Goal: Task Accomplishment & Management: Complete application form

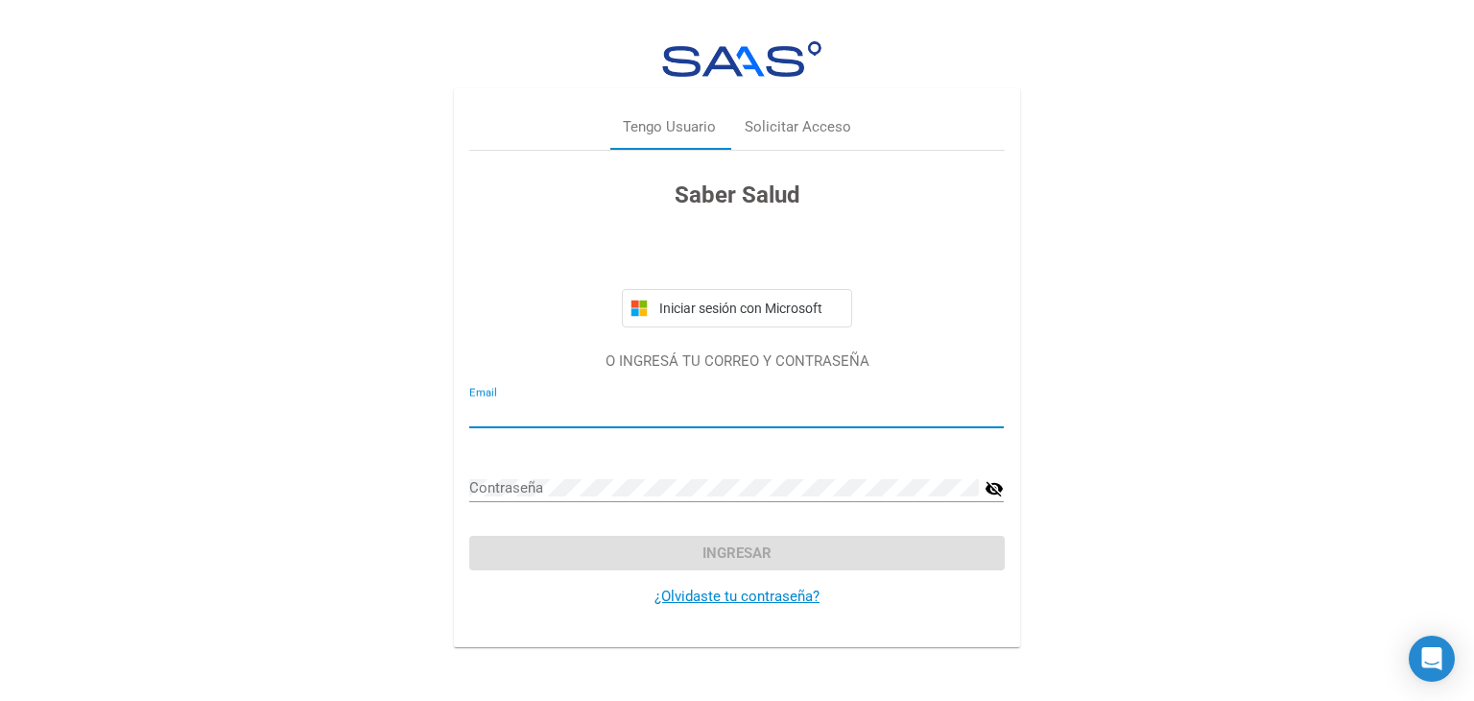
type input "[EMAIL_ADDRESS][DOMAIN_NAME]"
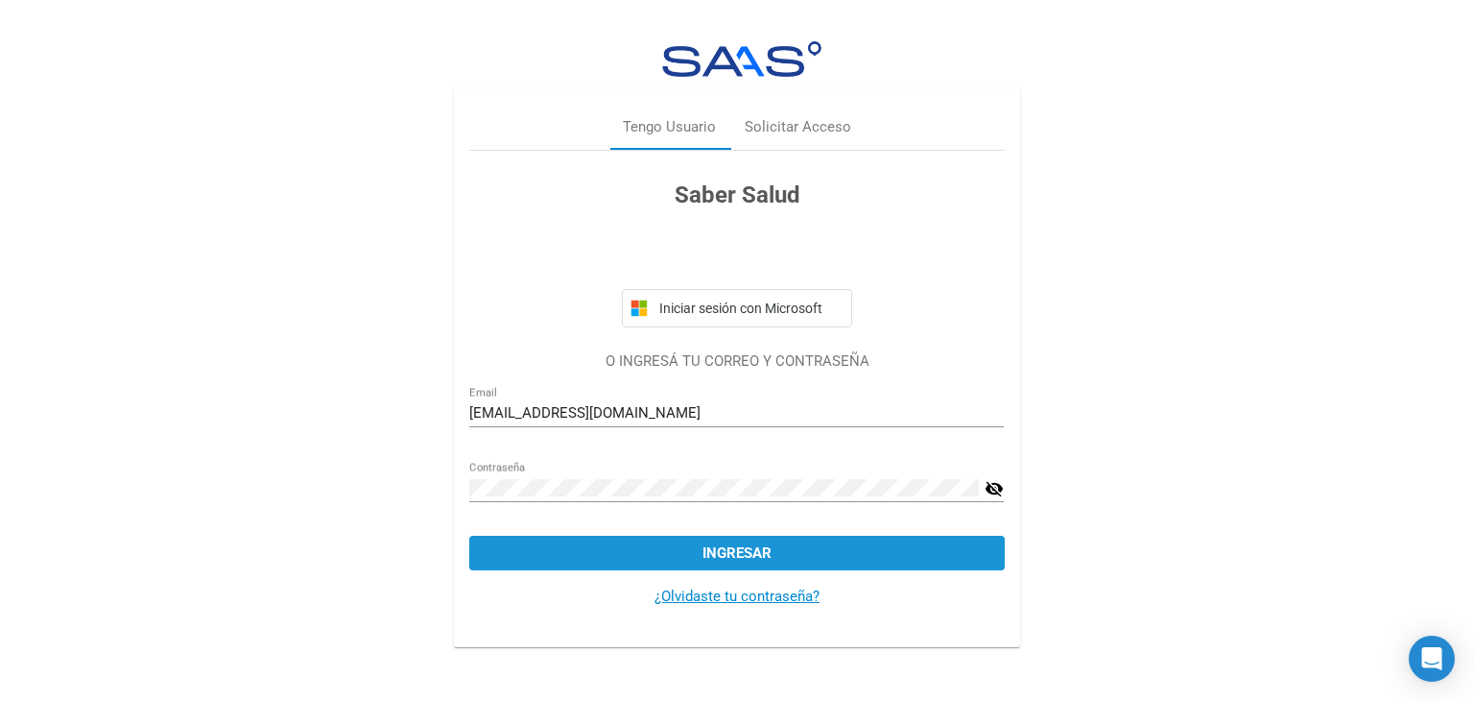
click at [745, 549] on span "Ingresar" at bounding box center [737, 552] width 69 height 17
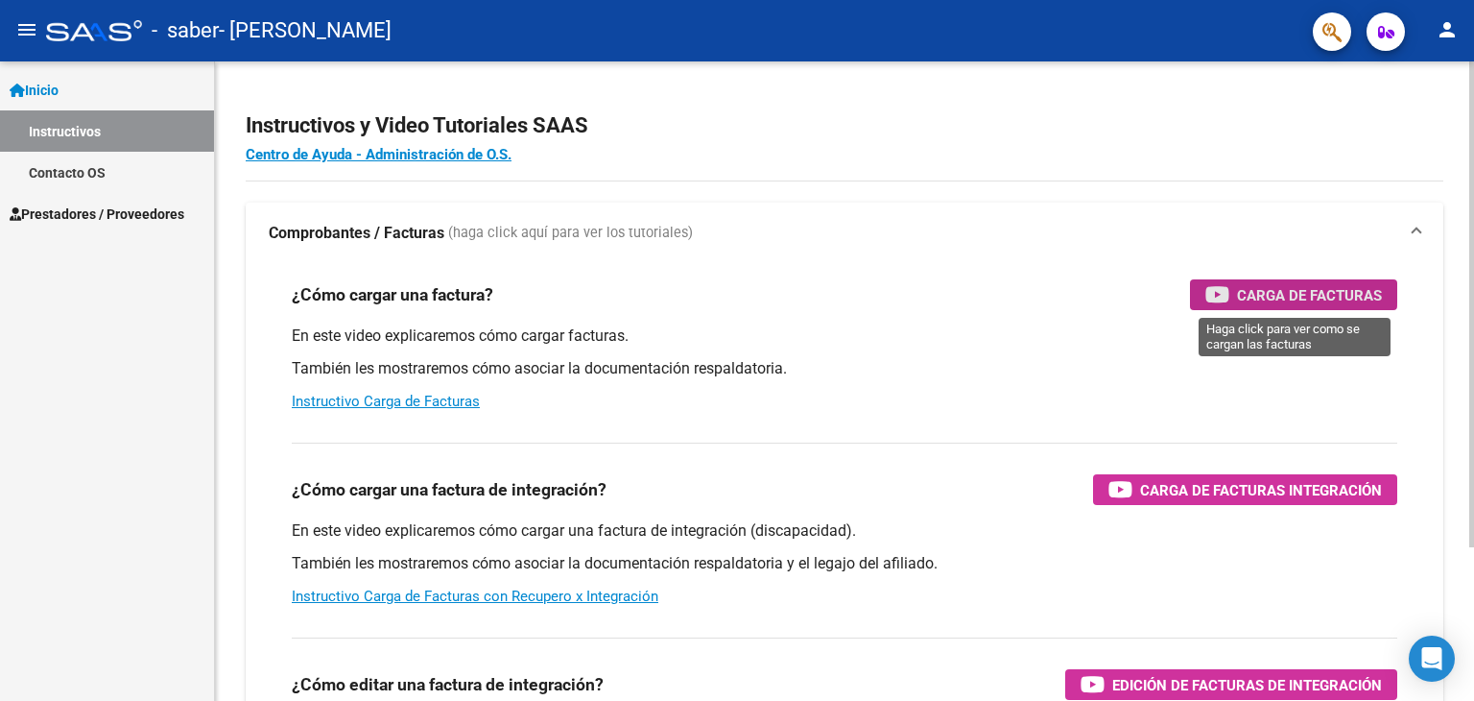
click at [1244, 285] on span "Carga de Facturas" at bounding box center [1309, 295] width 145 height 24
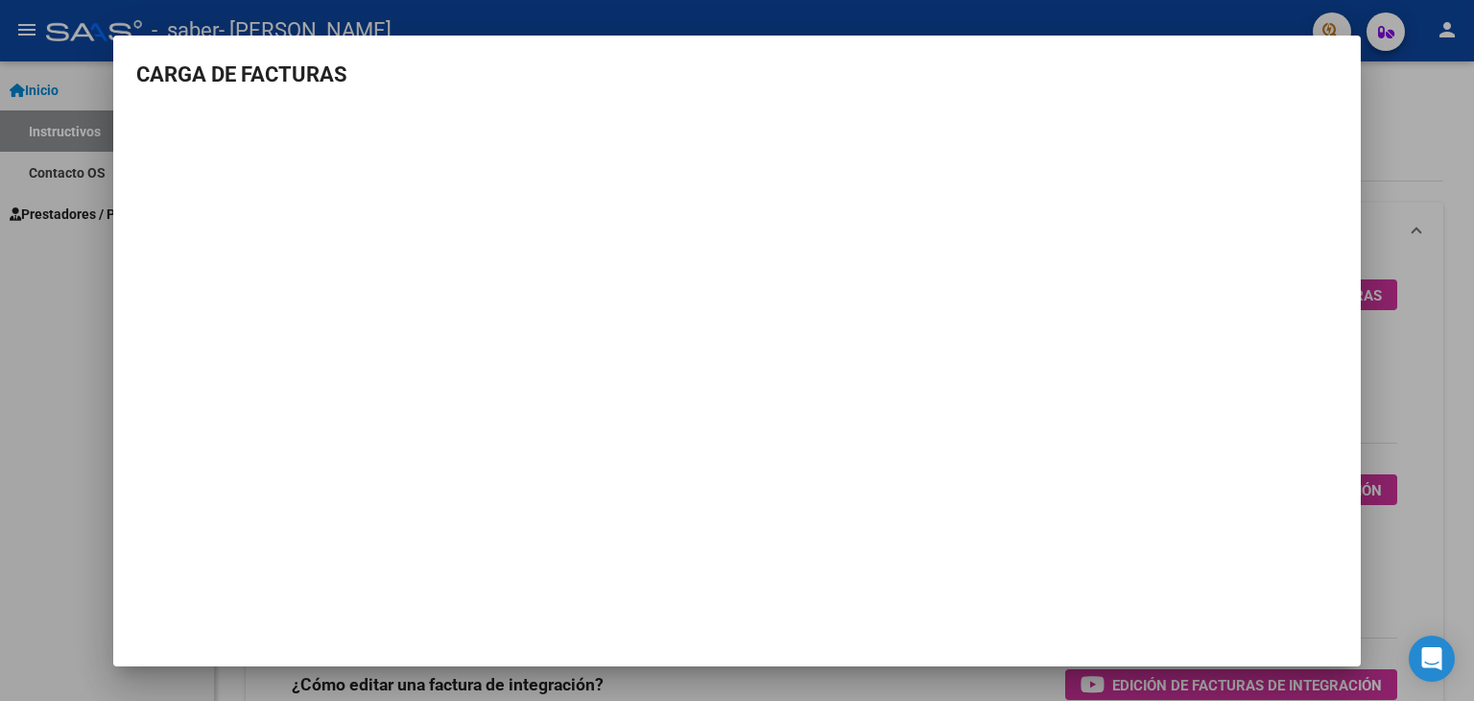
click at [1321, 55] on mat-dialog-container "CARGA DE FACTURAS" at bounding box center [737, 351] width 1248 height 631
click at [1226, 635] on mat-dialog-container "CARGA DE FACTURAS" at bounding box center [737, 351] width 1248 height 631
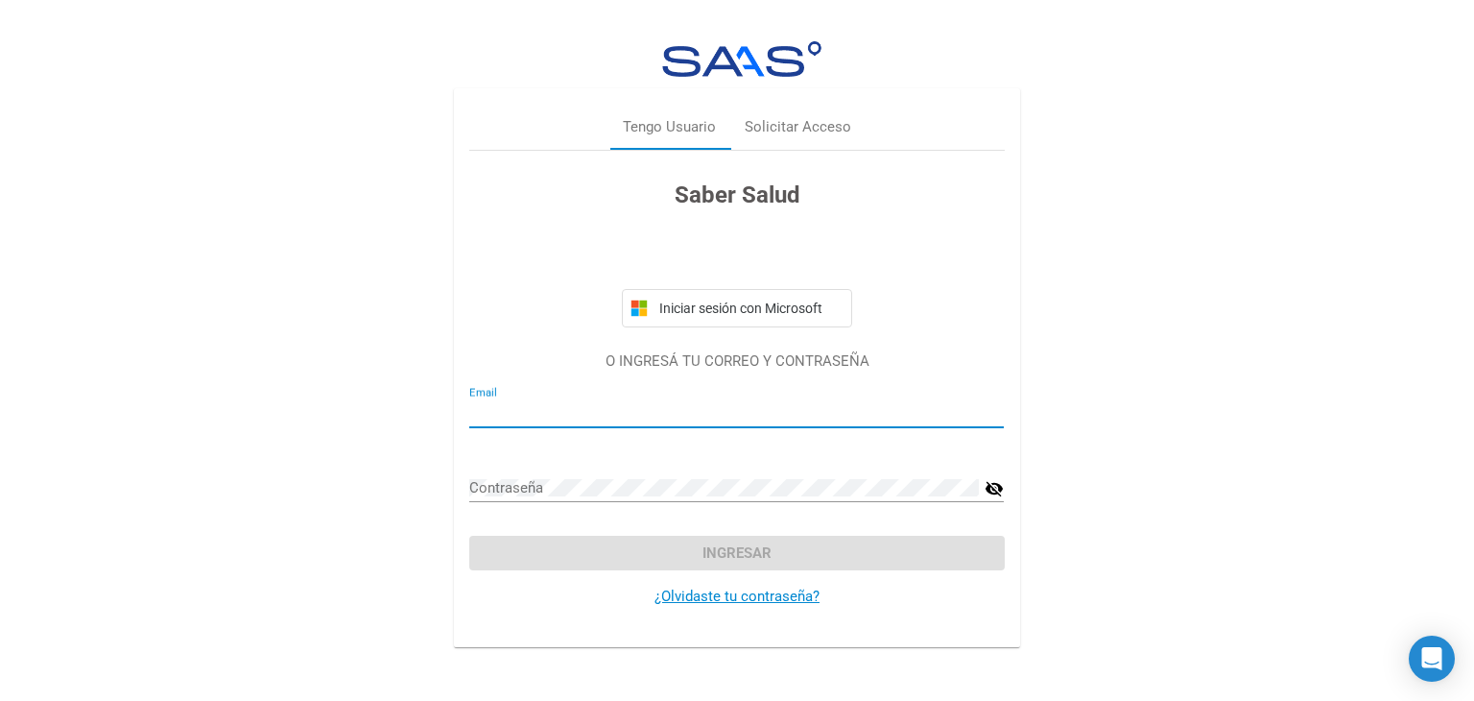
type input "[EMAIL_ADDRESS][DOMAIN_NAME]"
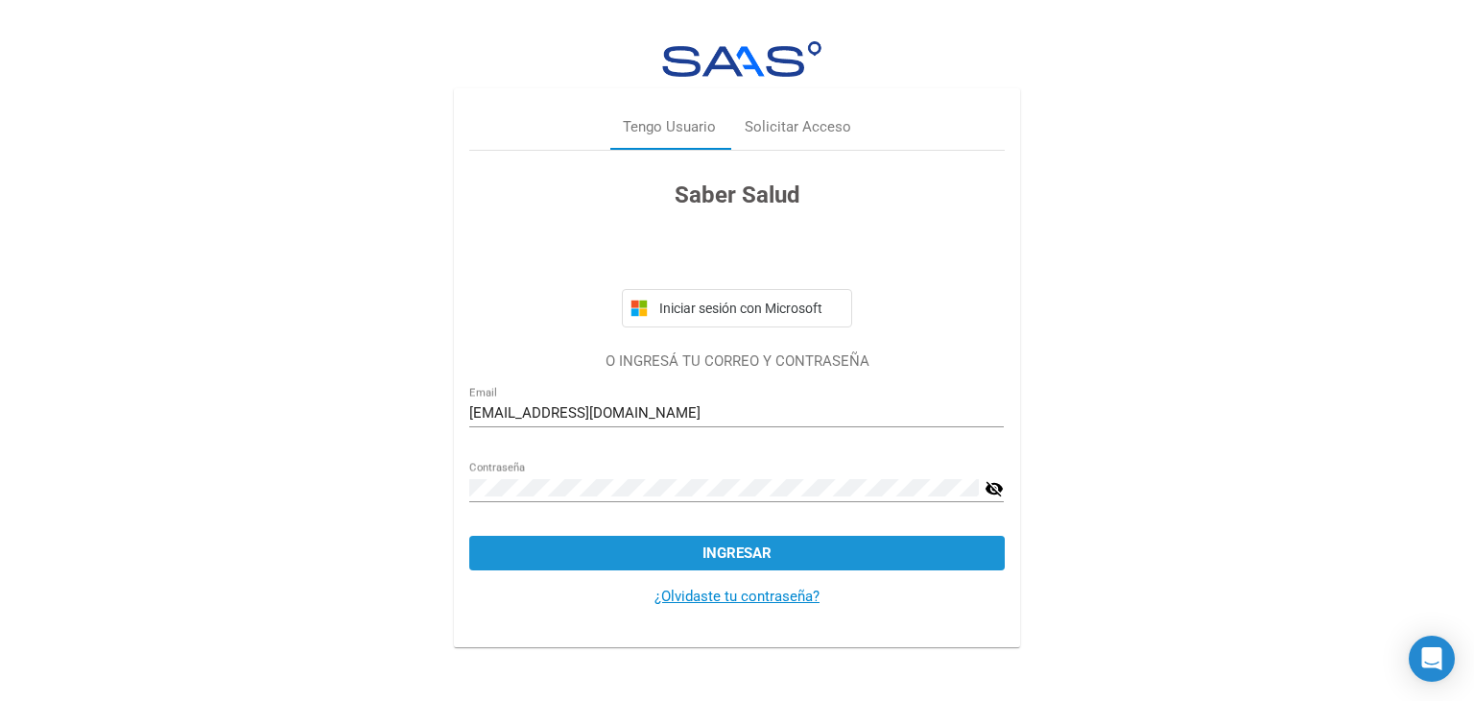
click at [733, 553] on span "Ingresar" at bounding box center [737, 552] width 69 height 17
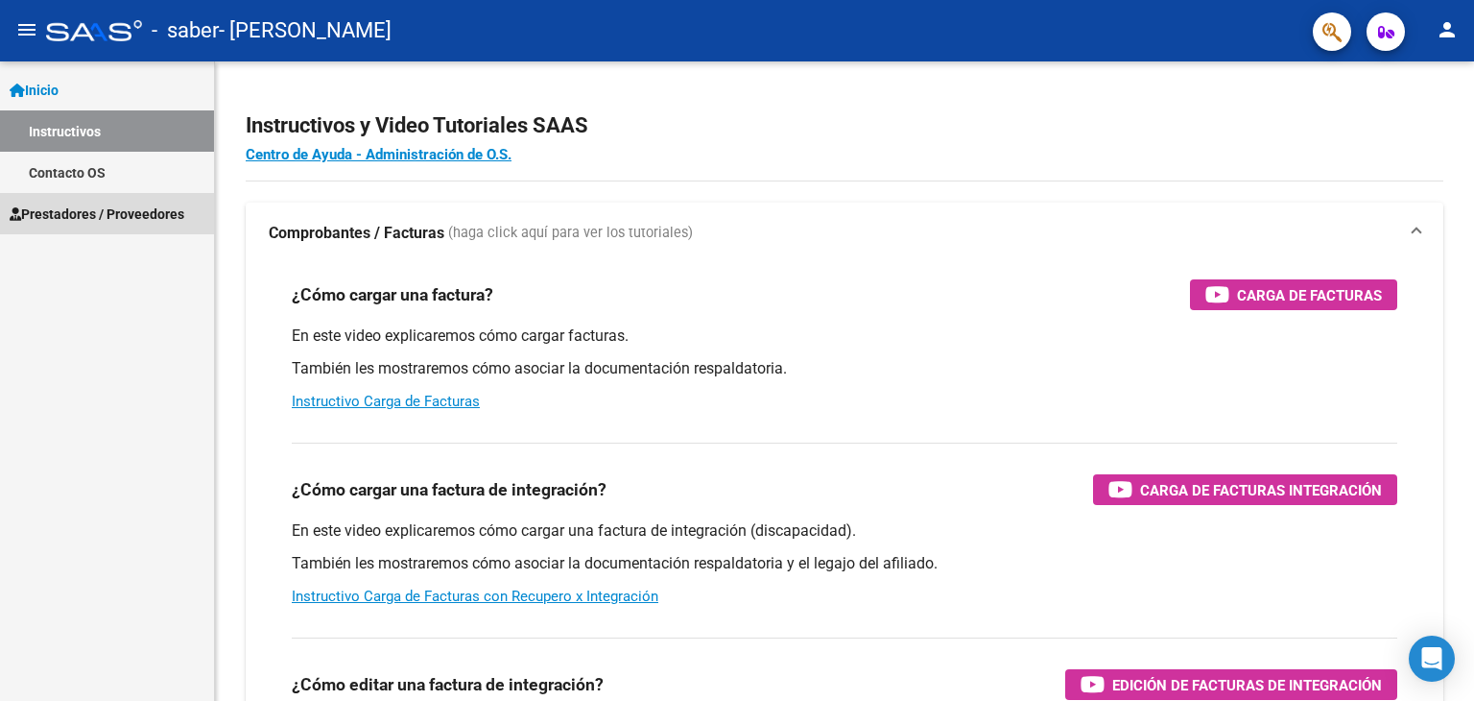
click at [97, 206] on span "Prestadores / Proveedores" at bounding box center [97, 213] width 175 height 21
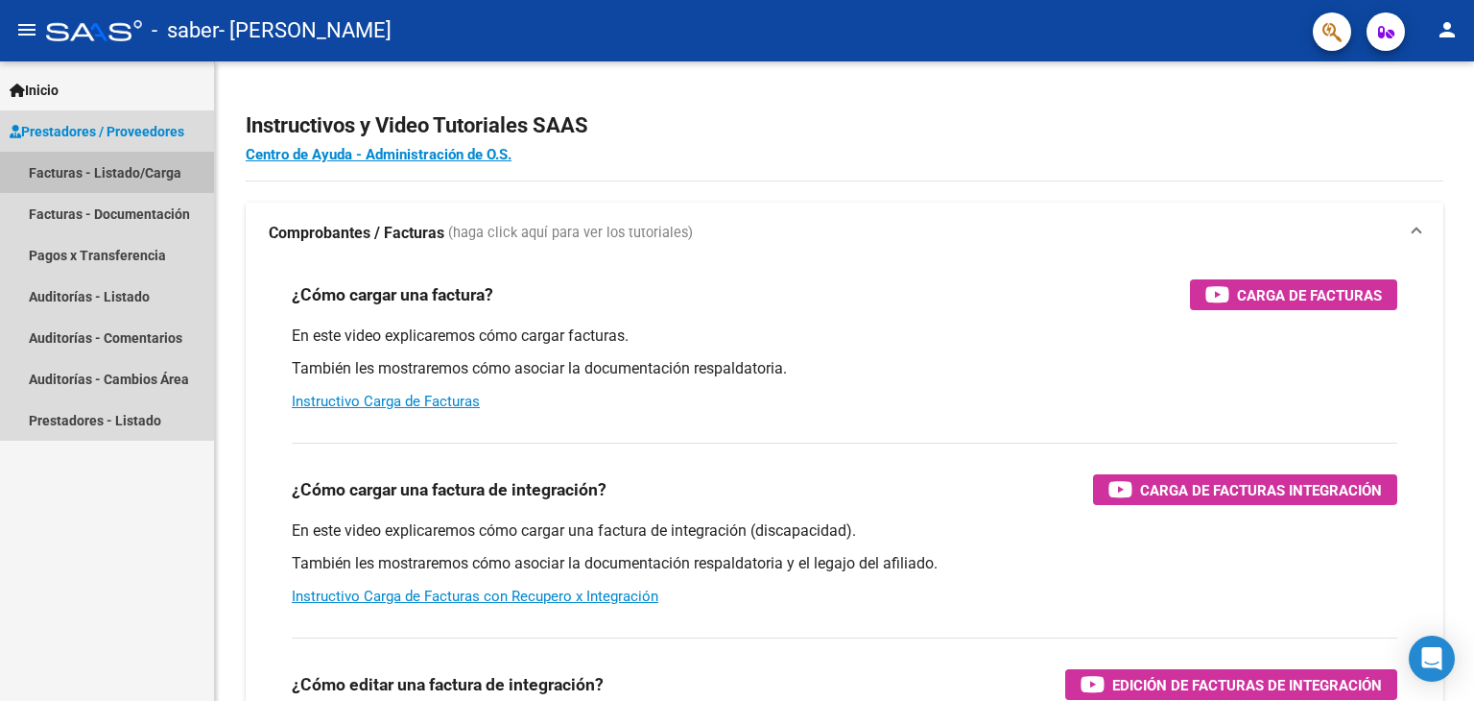
click at [123, 169] on link "Facturas - Listado/Carga" at bounding box center [107, 172] width 214 height 41
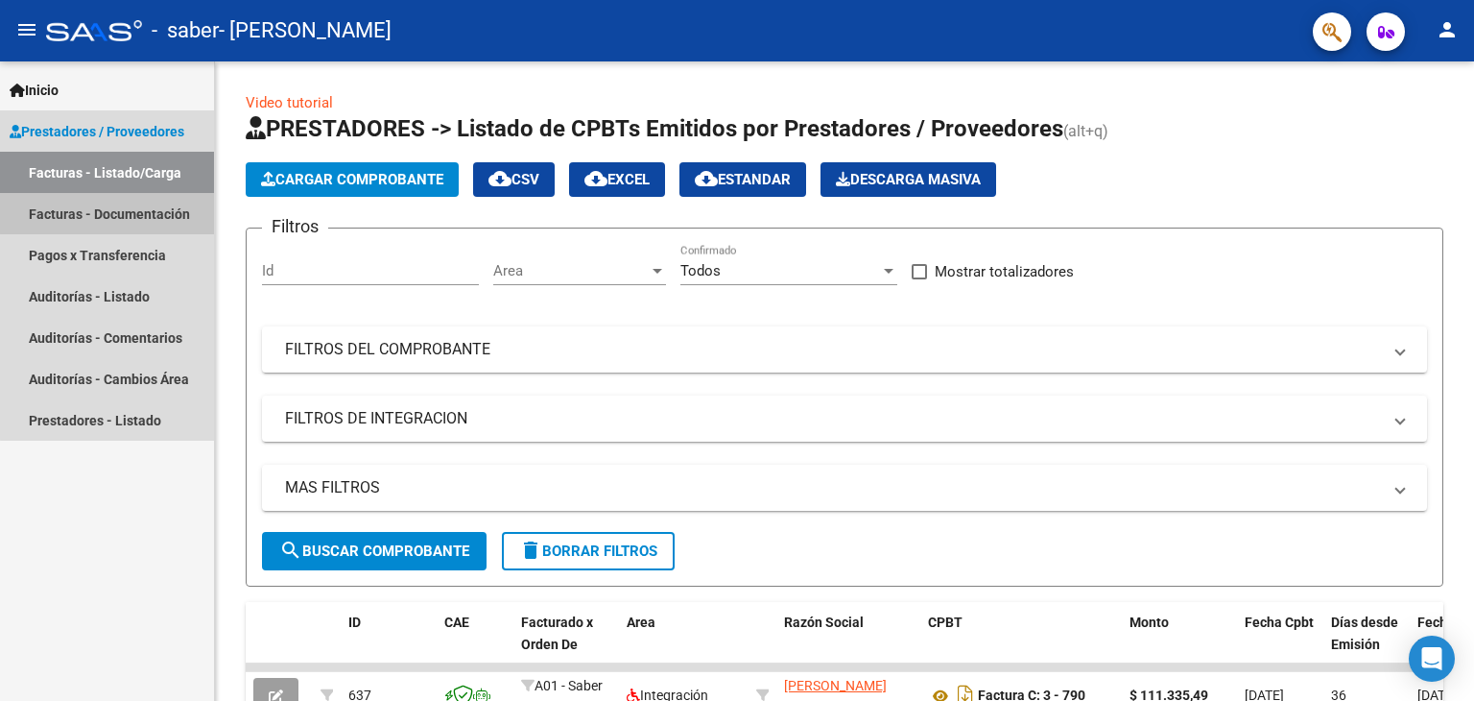
click at [115, 208] on link "Facturas - Documentación" at bounding box center [107, 213] width 214 height 41
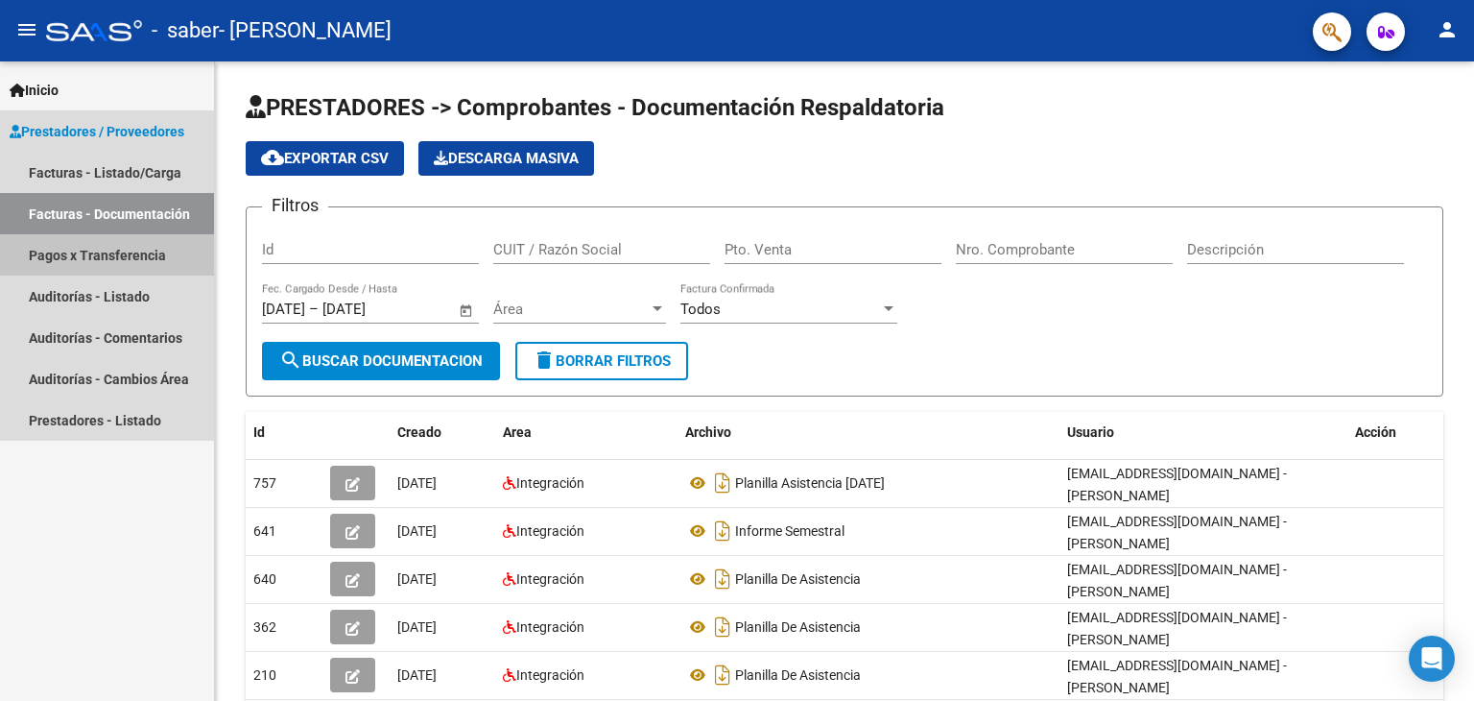
click at [101, 251] on link "Pagos x Transferencia" at bounding box center [107, 254] width 214 height 41
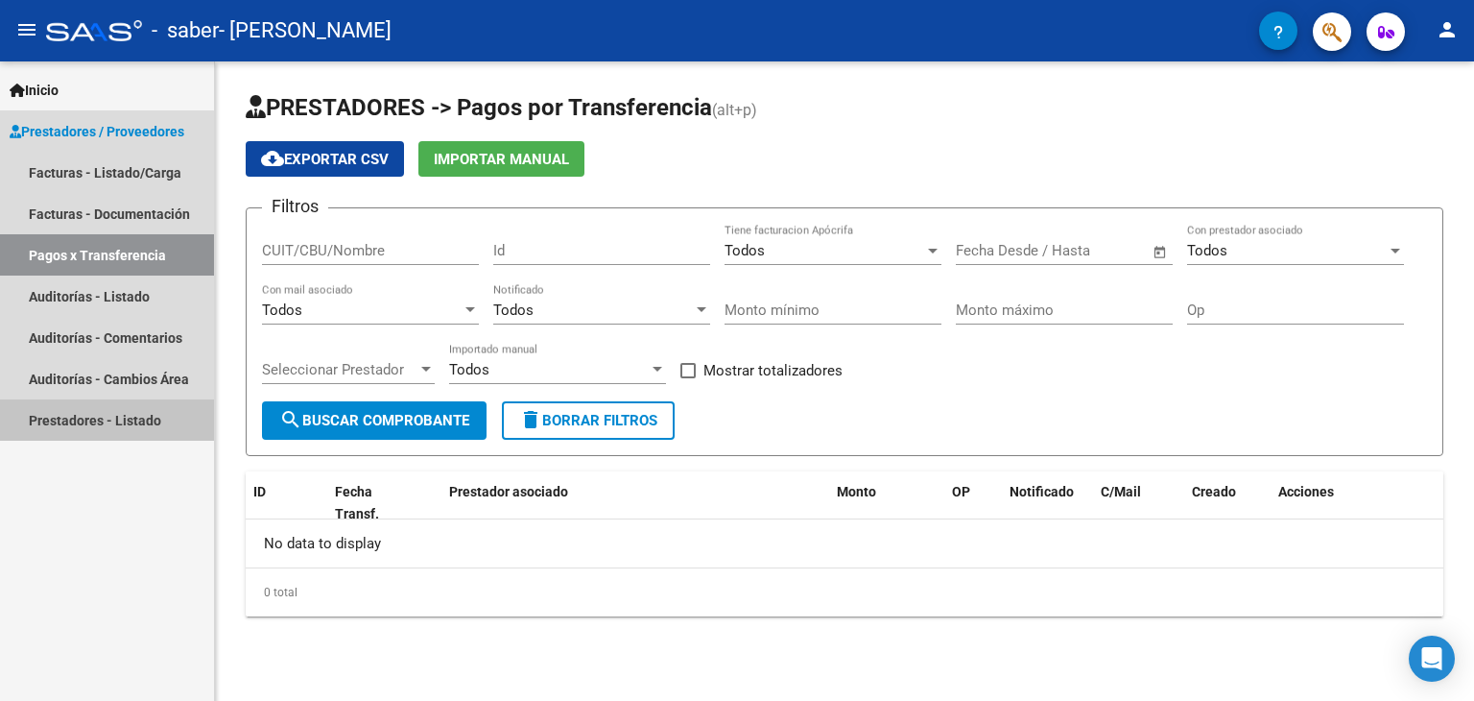
click at [95, 417] on link "Prestadores - Listado" at bounding box center [107, 419] width 214 height 41
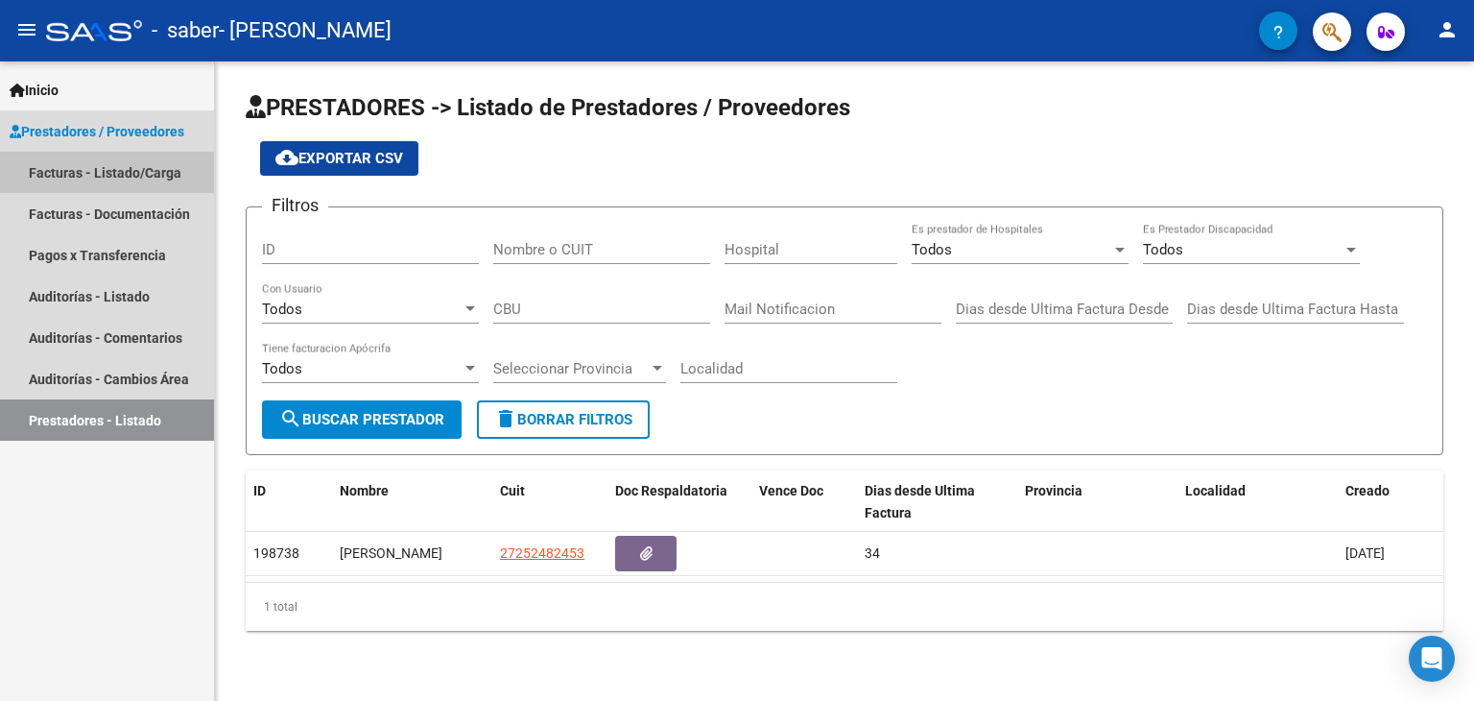
click at [116, 170] on link "Facturas - Listado/Carga" at bounding box center [107, 172] width 214 height 41
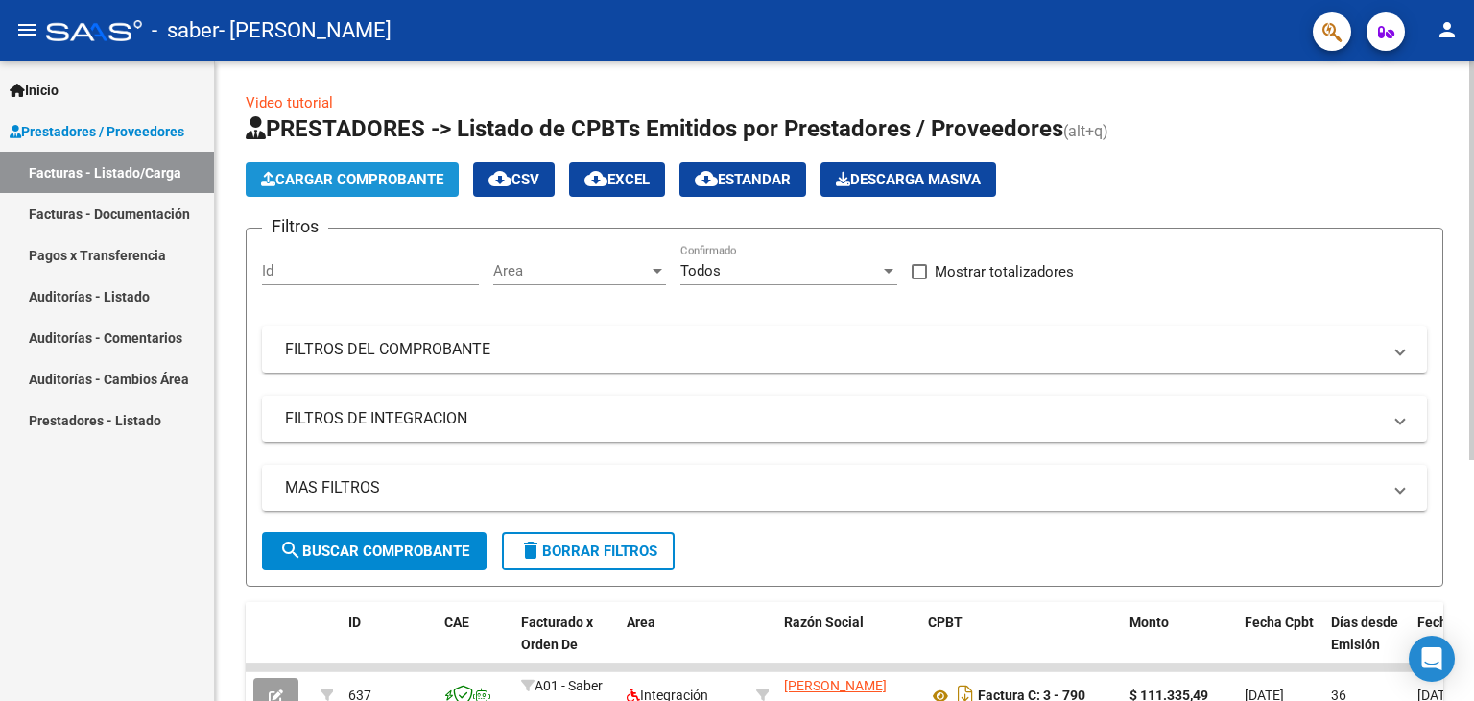
click at [355, 179] on span "Cargar Comprobante" at bounding box center [352, 179] width 182 height 17
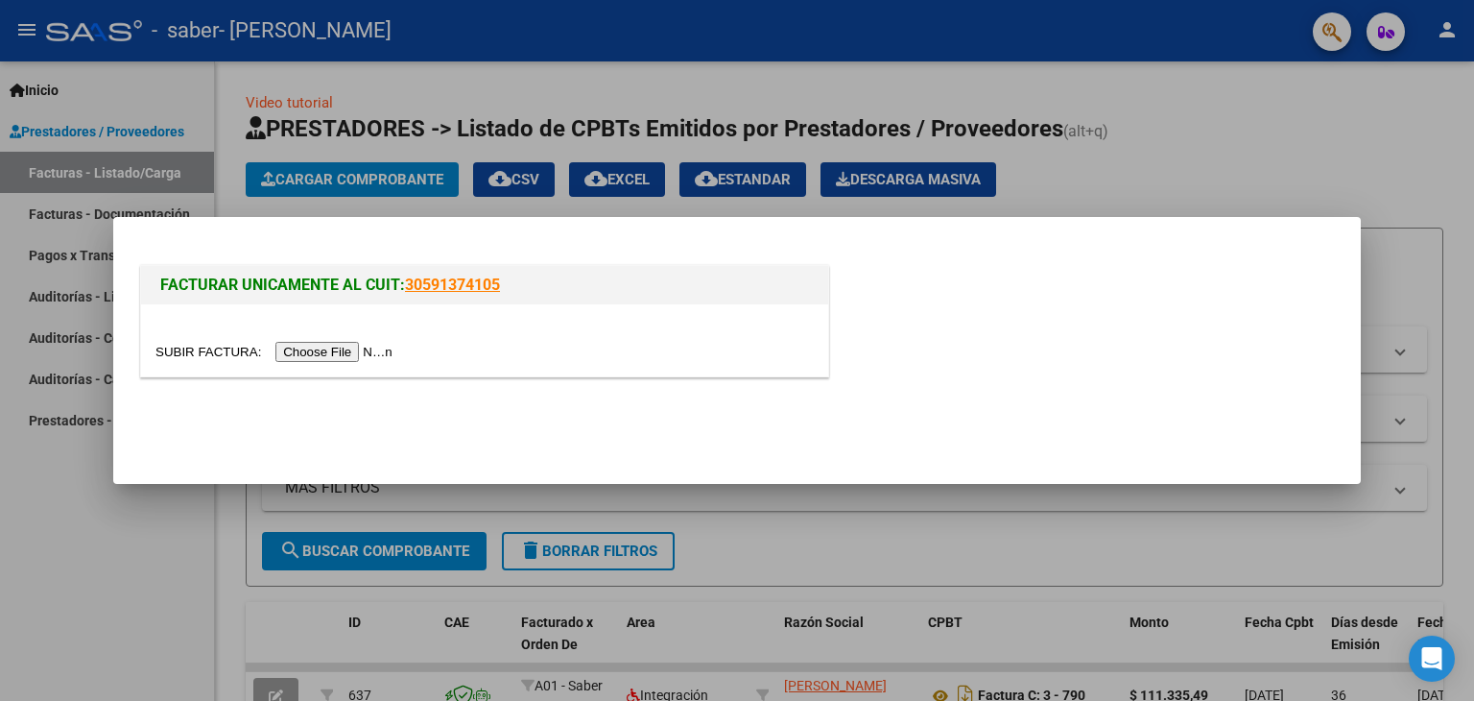
click at [369, 351] on input "file" at bounding box center [276, 352] width 243 height 20
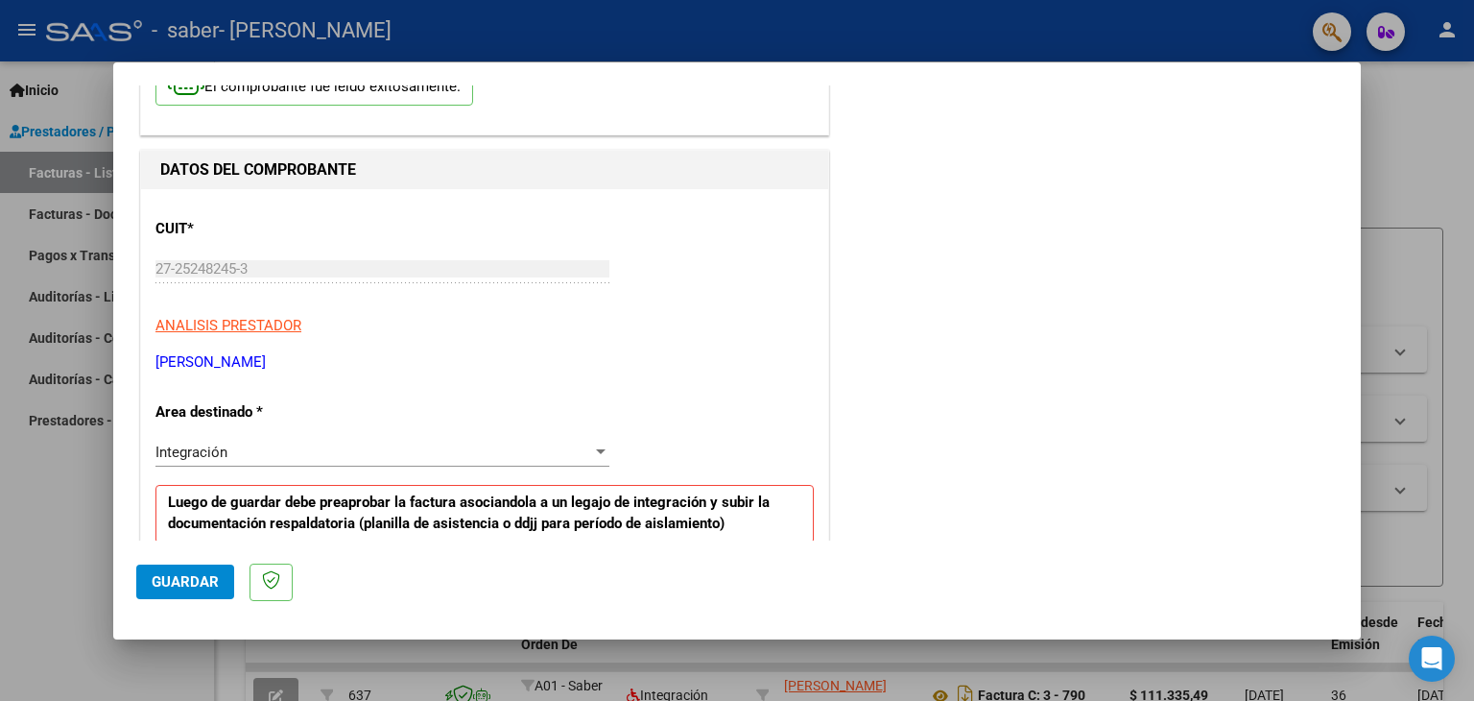
scroll to position [115, 0]
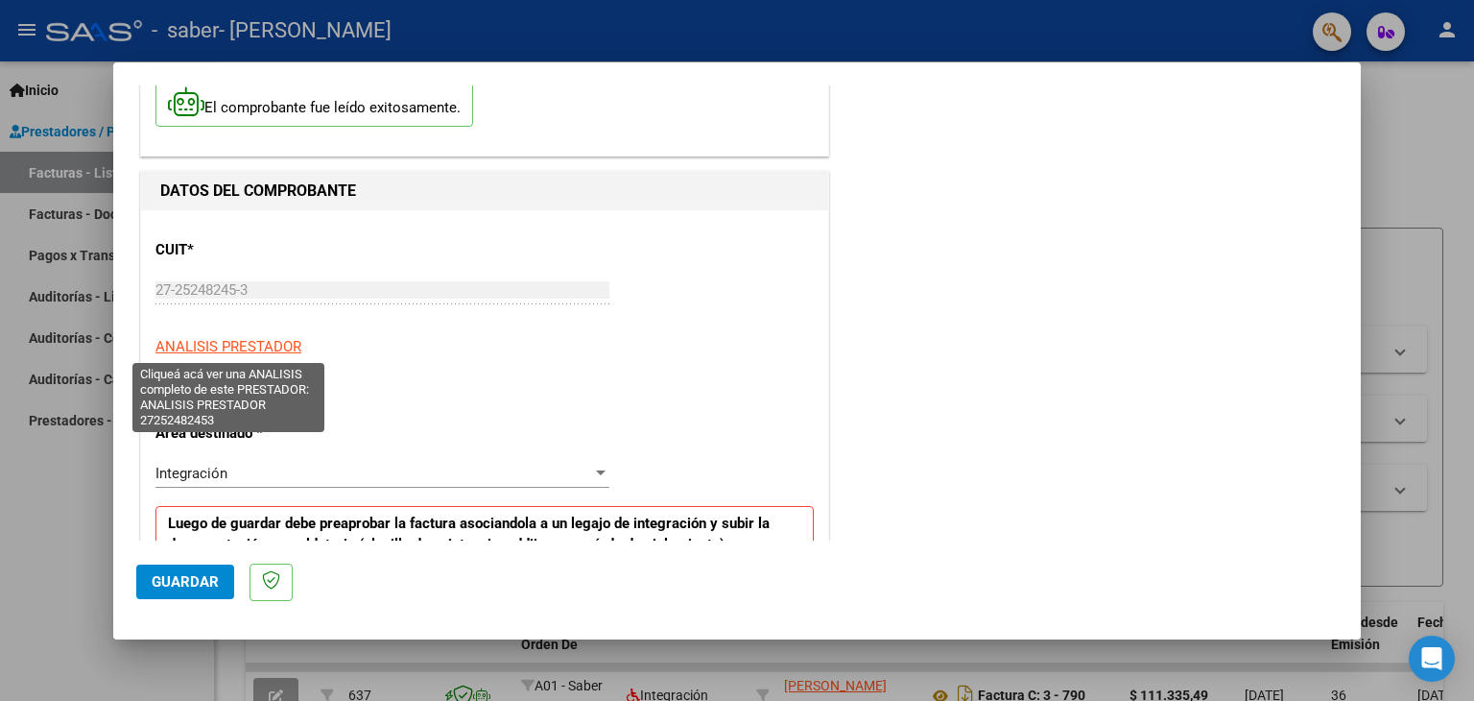
click at [250, 339] on span "ANALISIS PRESTADOR" at bounding box center [228, 346] width 146 height 17
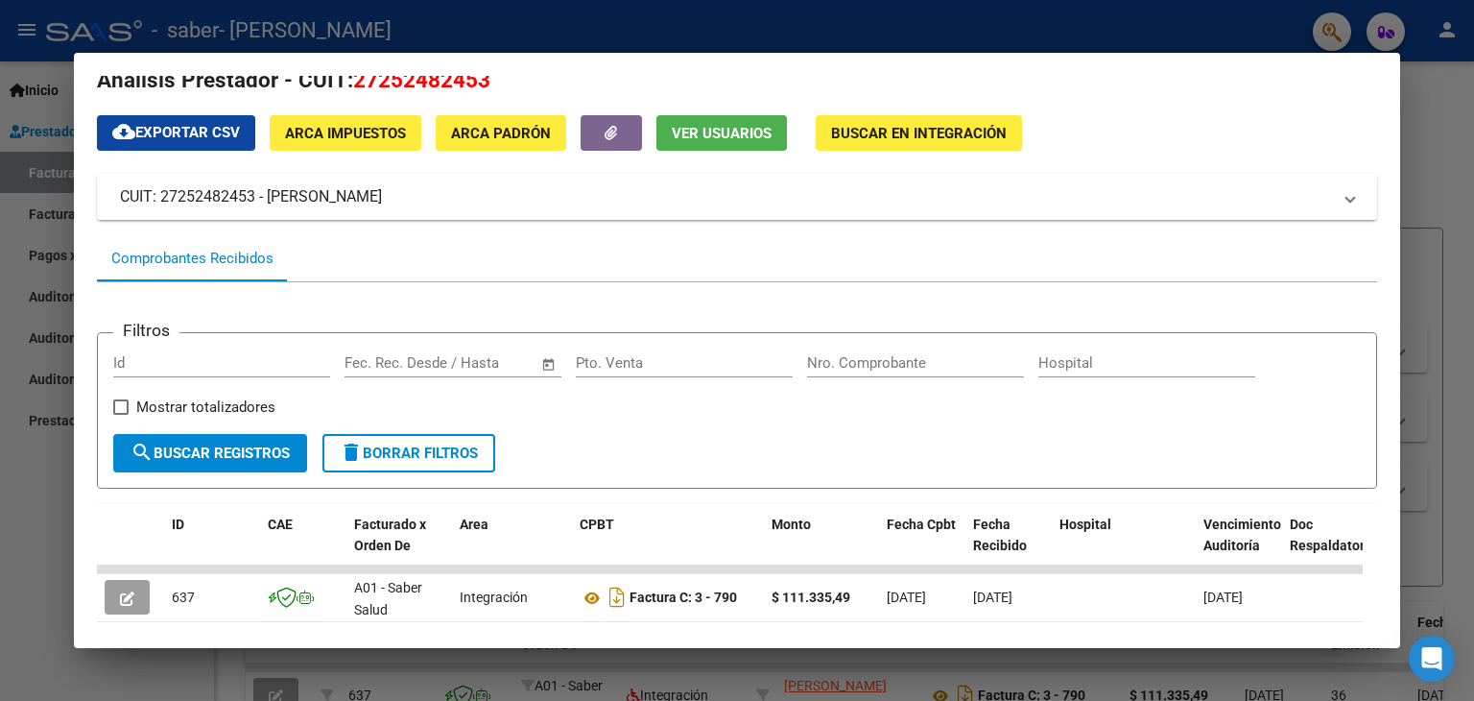
scroll to position [0, 0]
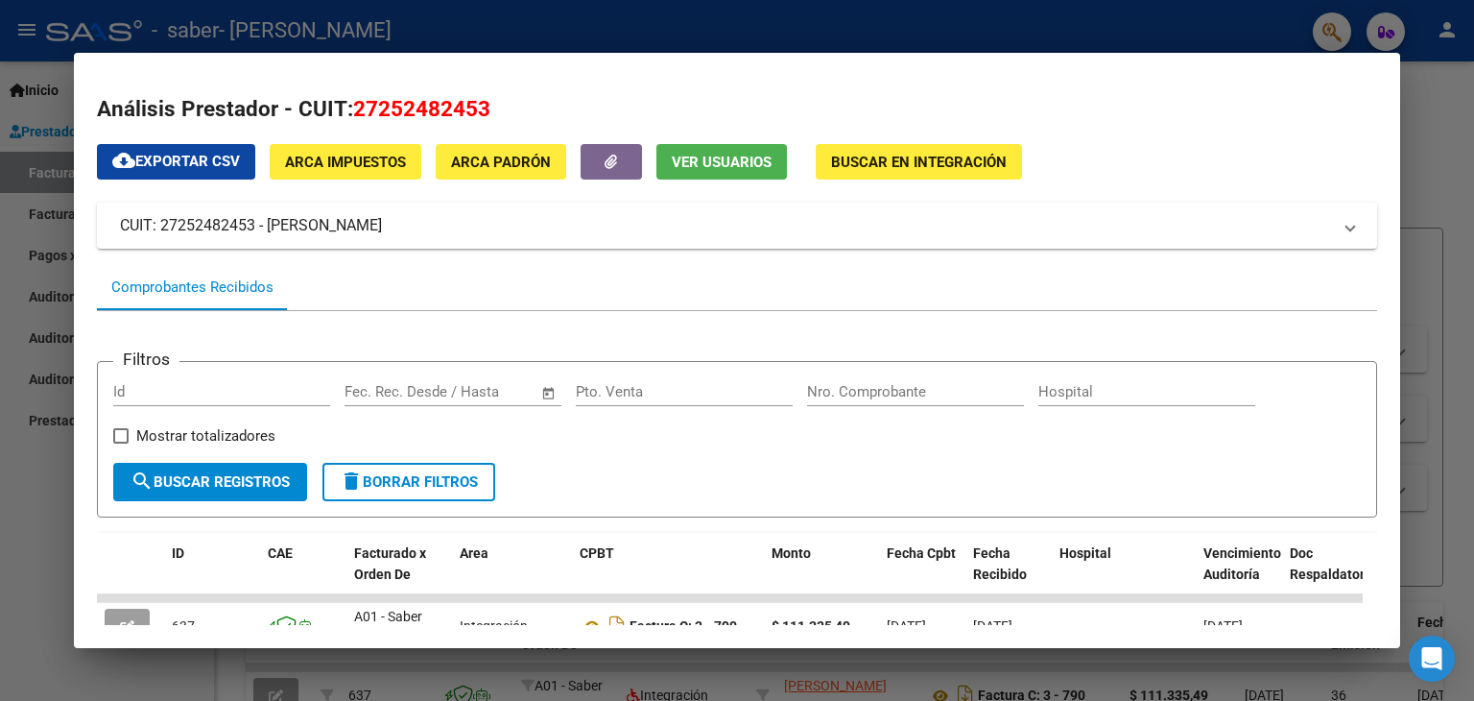
click at [1444, 187] on div at bounding box center [737, 350] width 1474 height 701
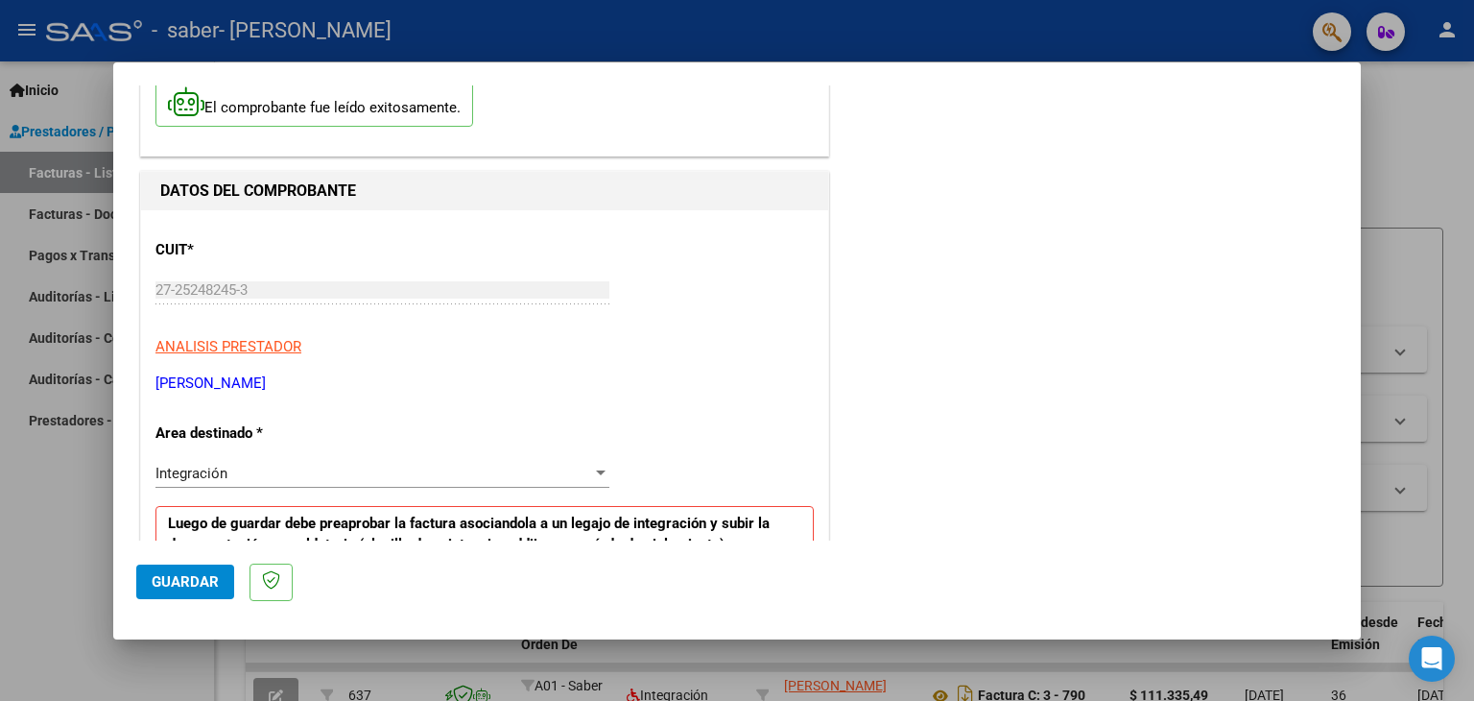
scroll to position [211, 0]
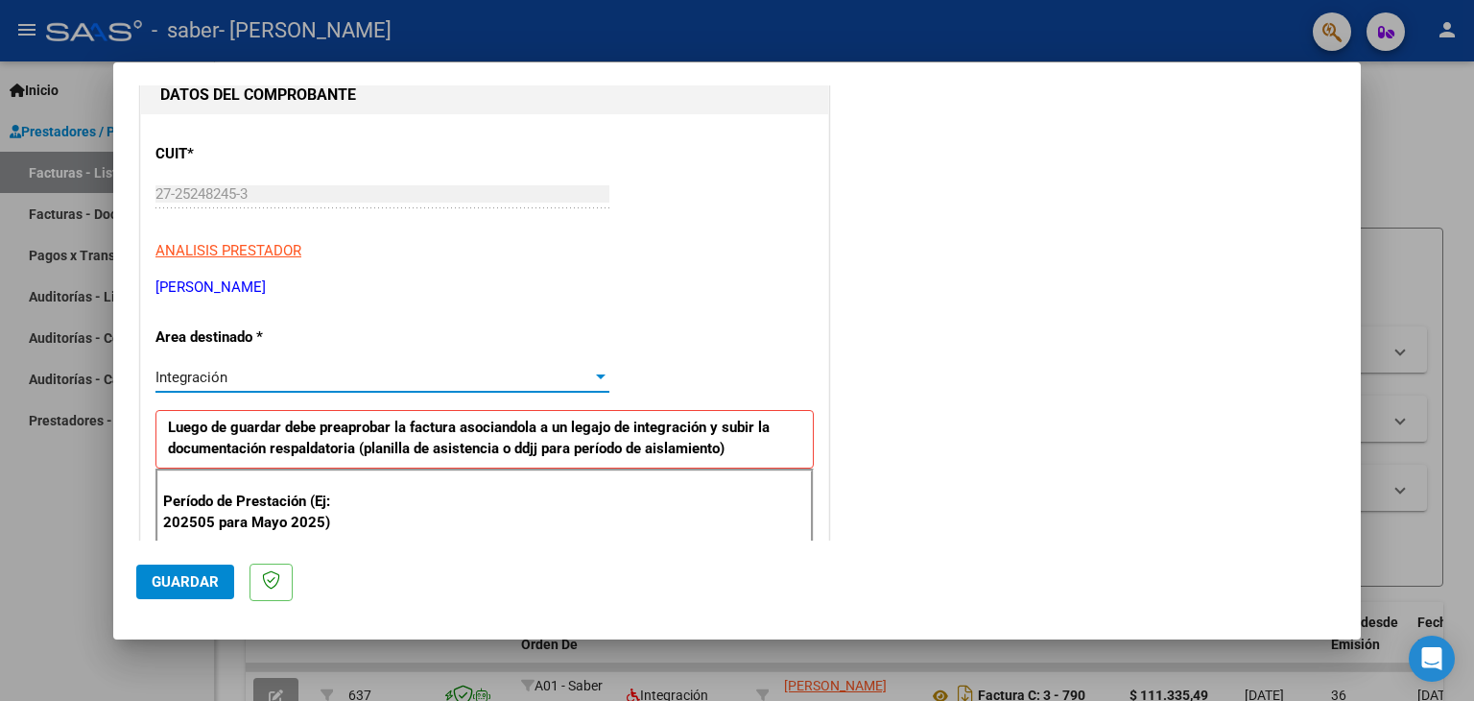
click at [206, 370] on span "Integración" at bounding box center [191, 377] width 72 height 17
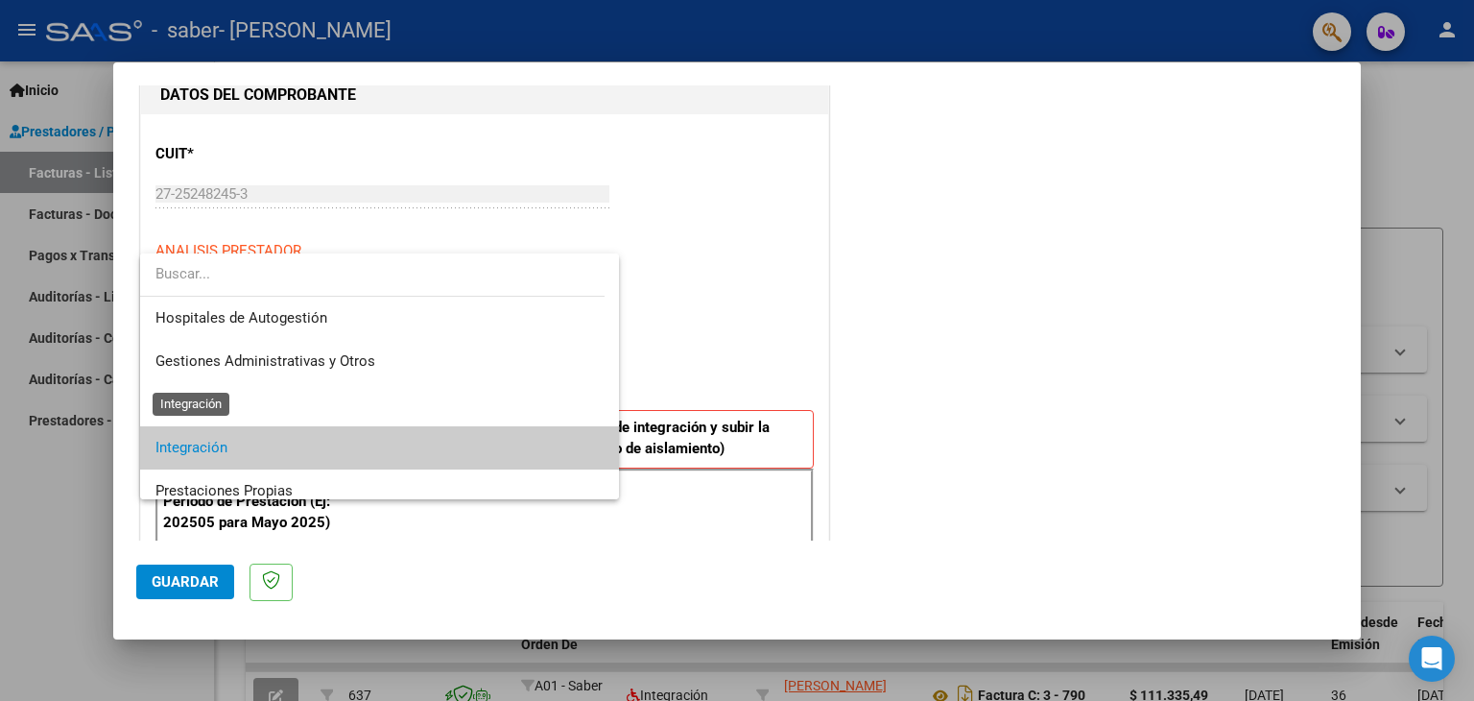
scroll to position [71, 0]
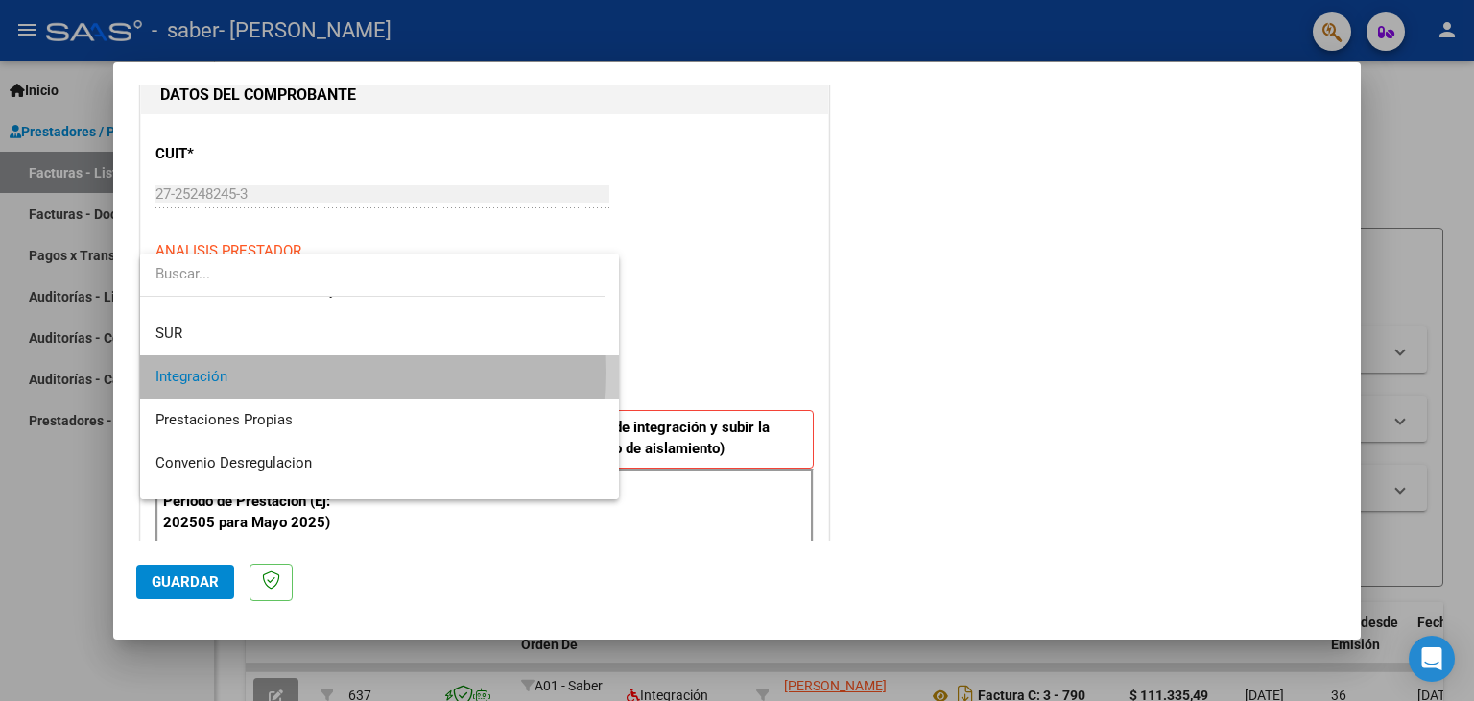
click at [269, 371] on span "Integración" at bounding box center [379, 376] width 449 height 43
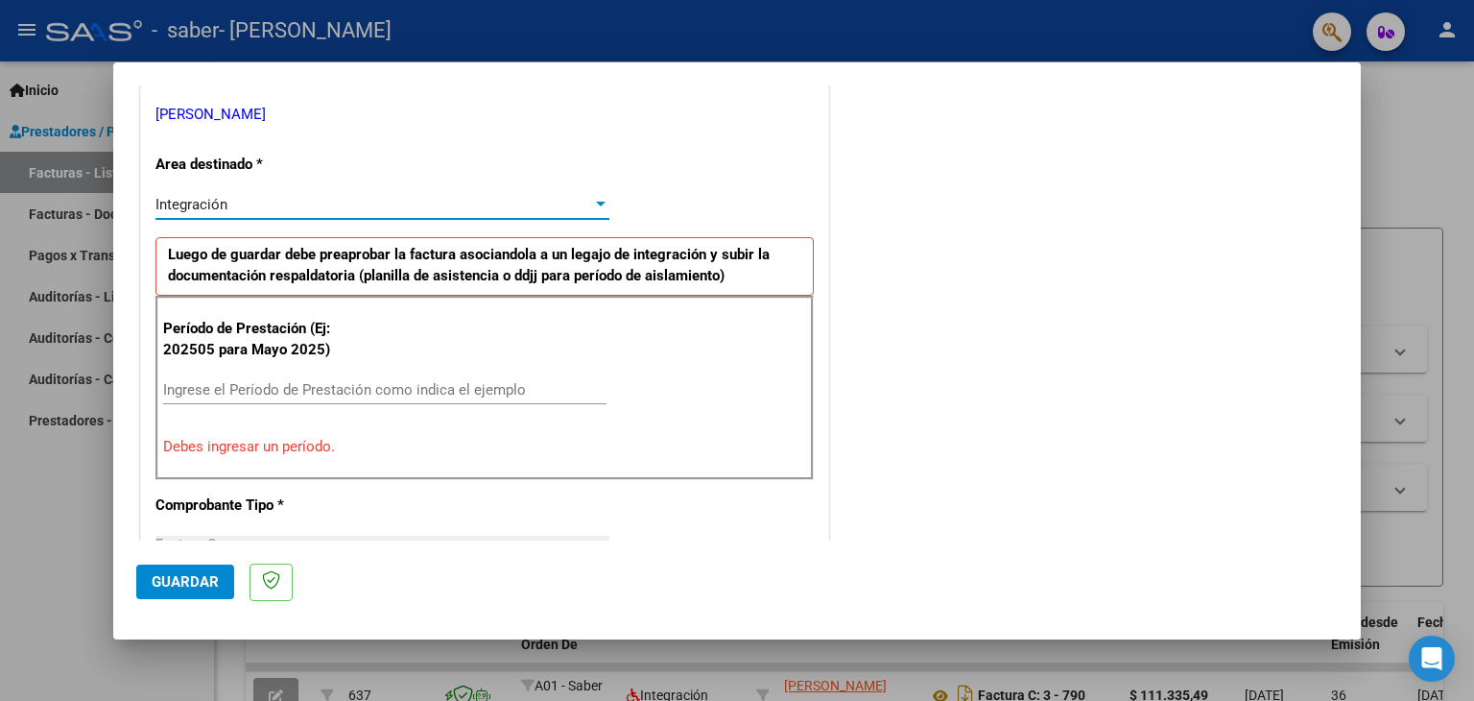
scroll to position [403, 0]
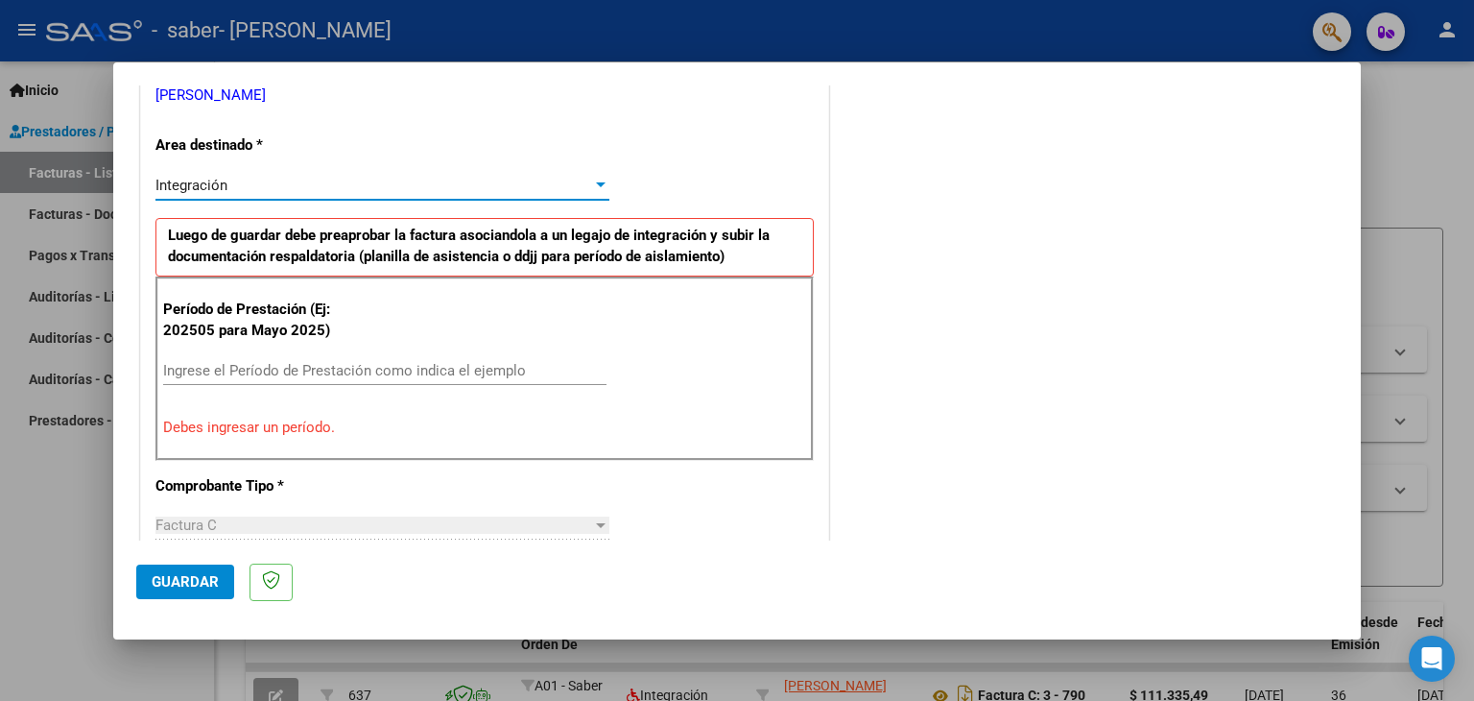
click at [238, 366] on input "Ingrese el Período de Prestación como indica el ejemplo" at bounding box center [384, 370] width 443 height 17
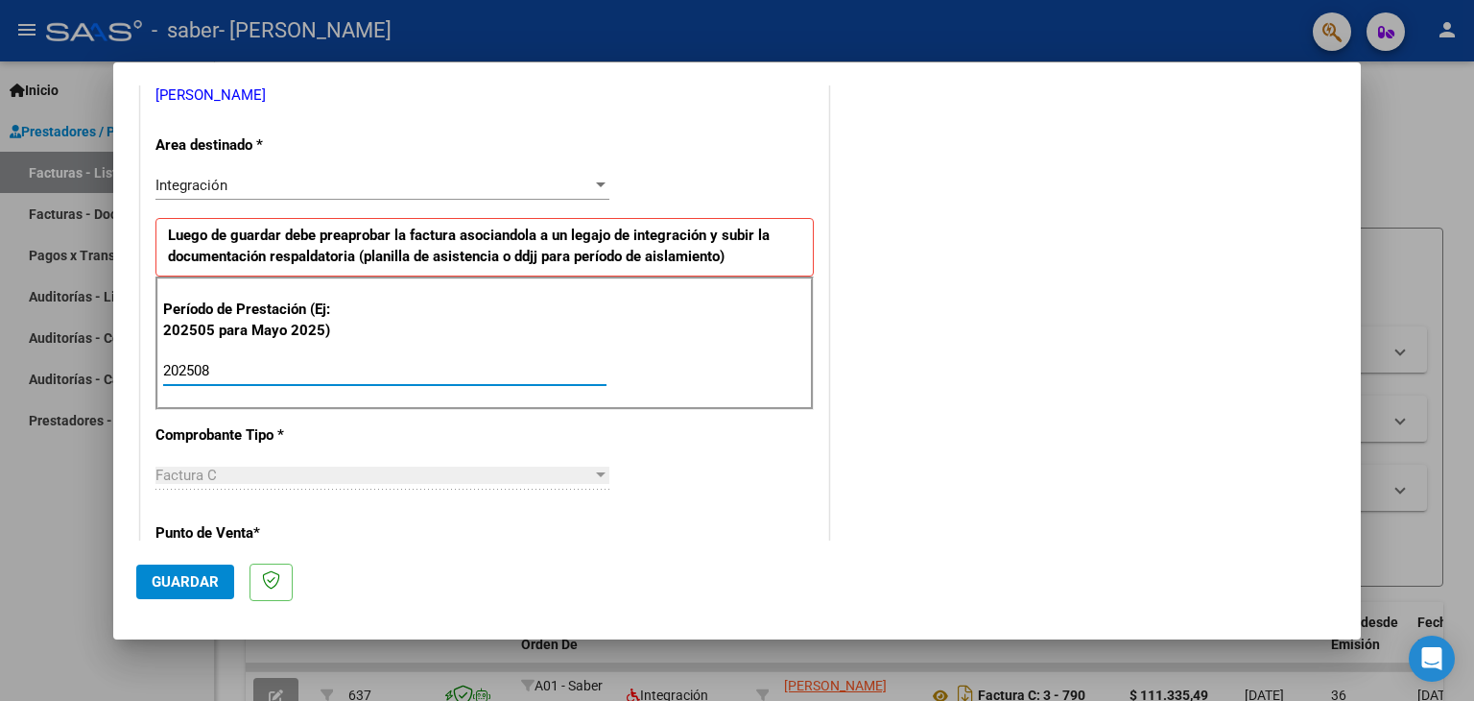
type input "202508"
click at [252, 476] on div "Factura C" at bounding box center [373, 474] width 437 height 17
click at [392, 509] on div "CUIT * 27-25248245-3 Ingresar CUIT ANALISIS PRESTADOR [PERSON_NAME] [PERSON_NAM…" at bounding box center [484, 644] width 687 height 1444
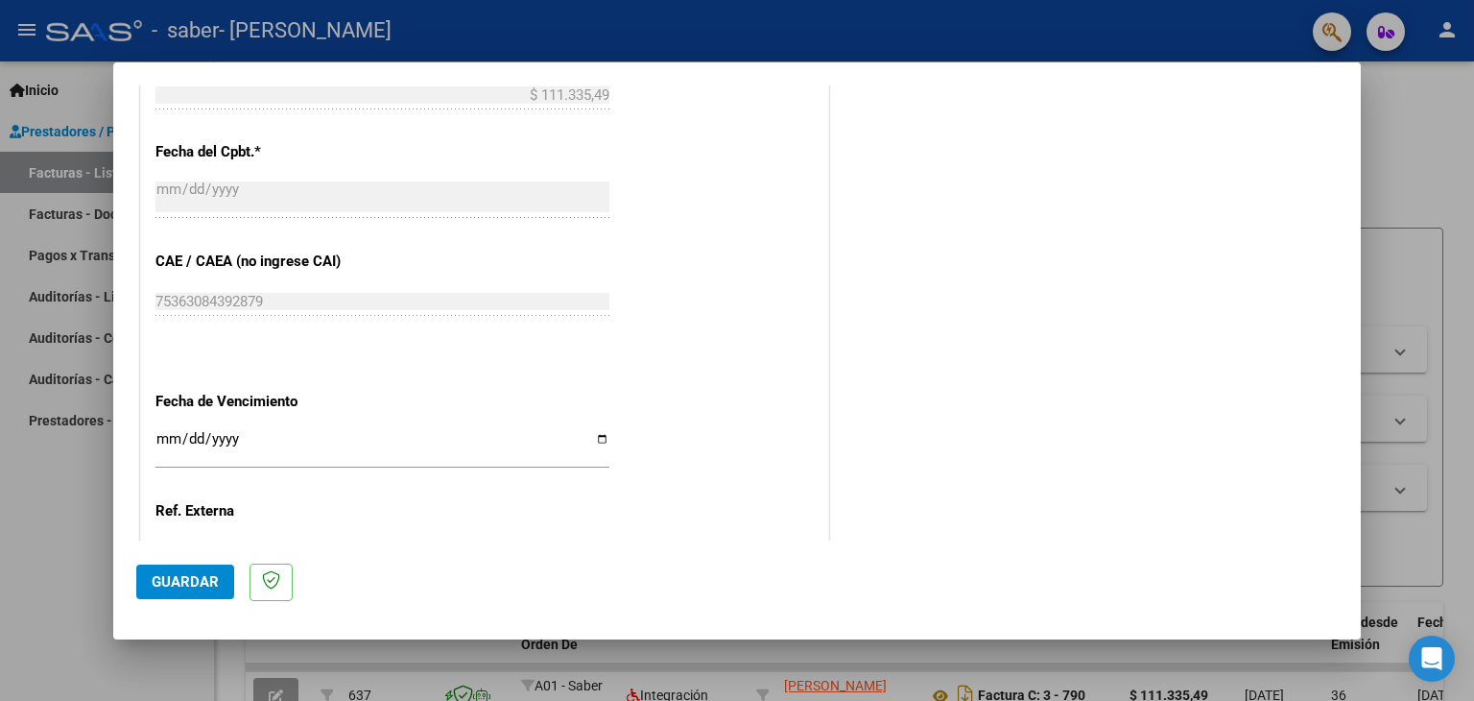
scroll to position [1171, 0]
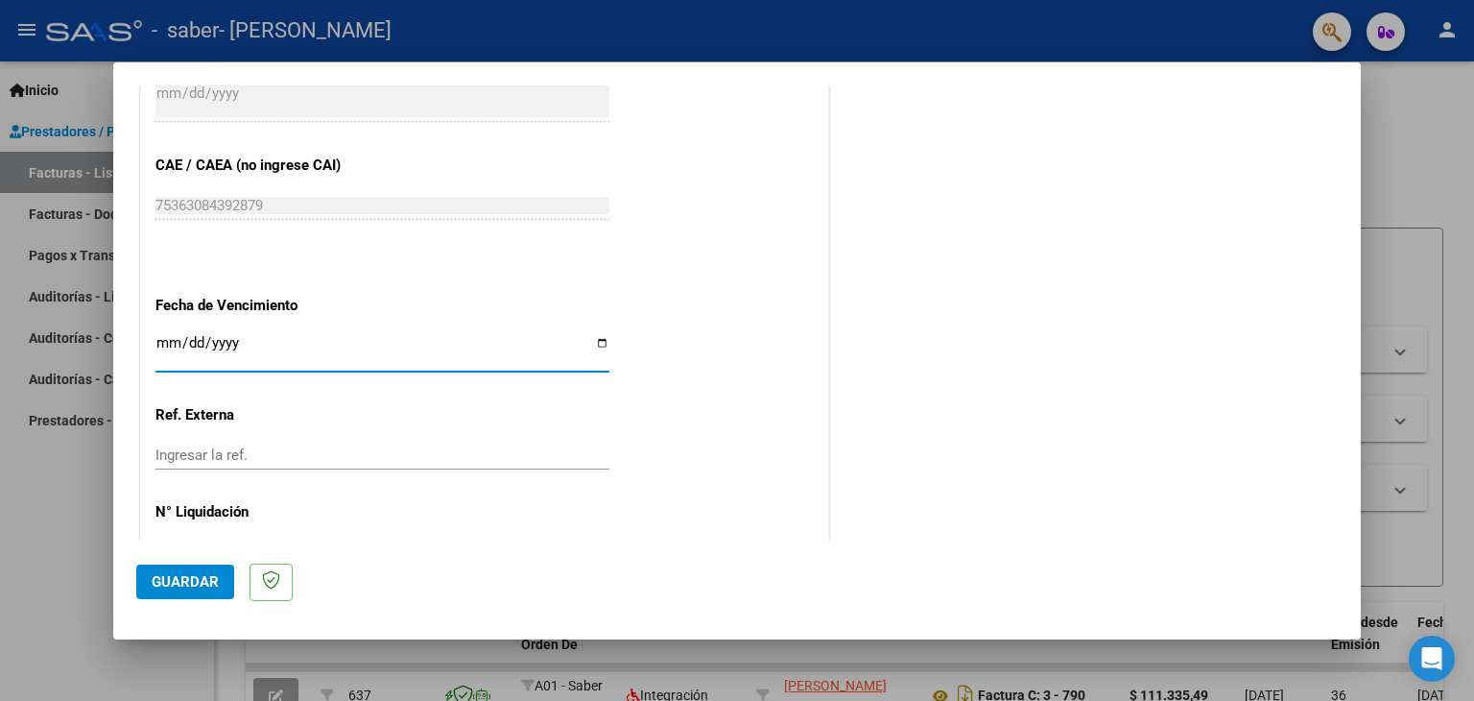
click at [594, 342] on input "Ingresar la fecha" at bounding box center [382, 350] width 454 height 31
type input "[DATE]"
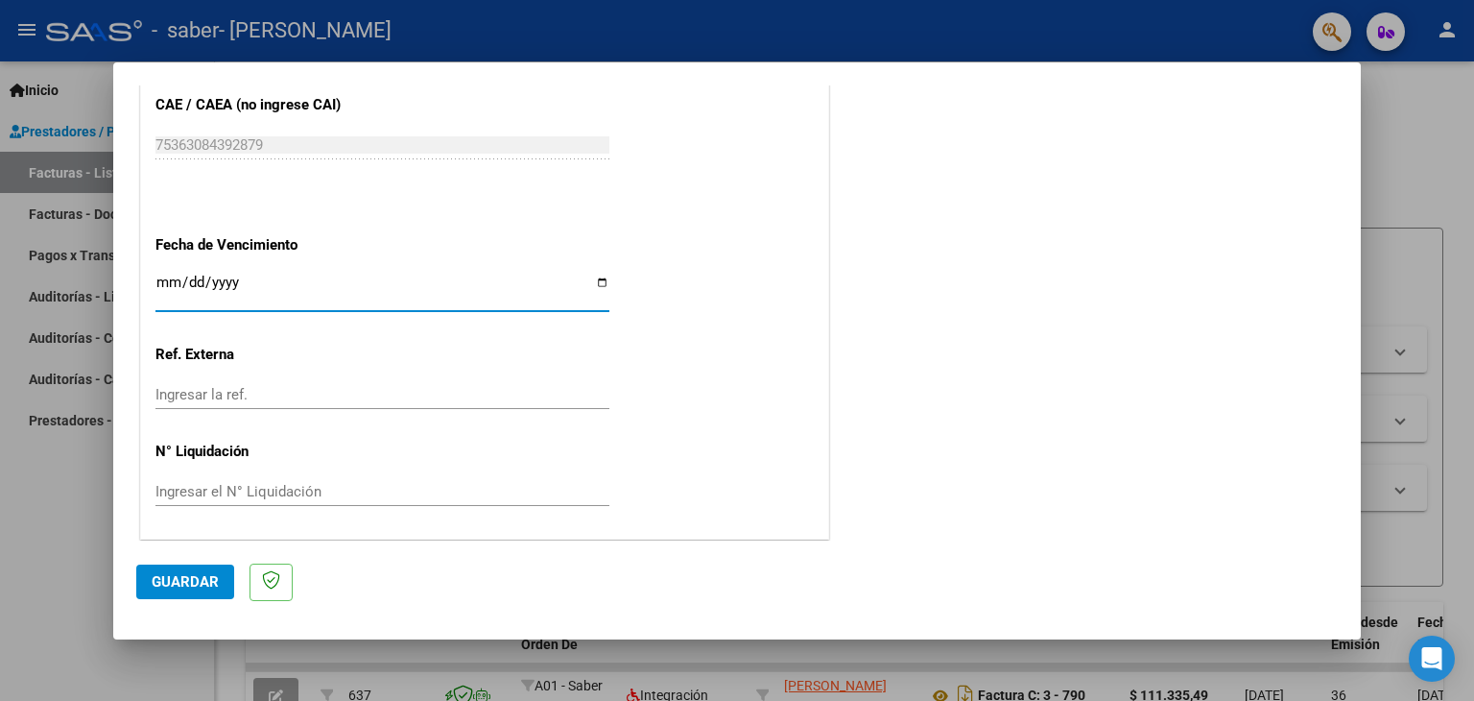
click at [193, 575] on span "Guardar" at bounding box center [185, 581] width 67 height 17
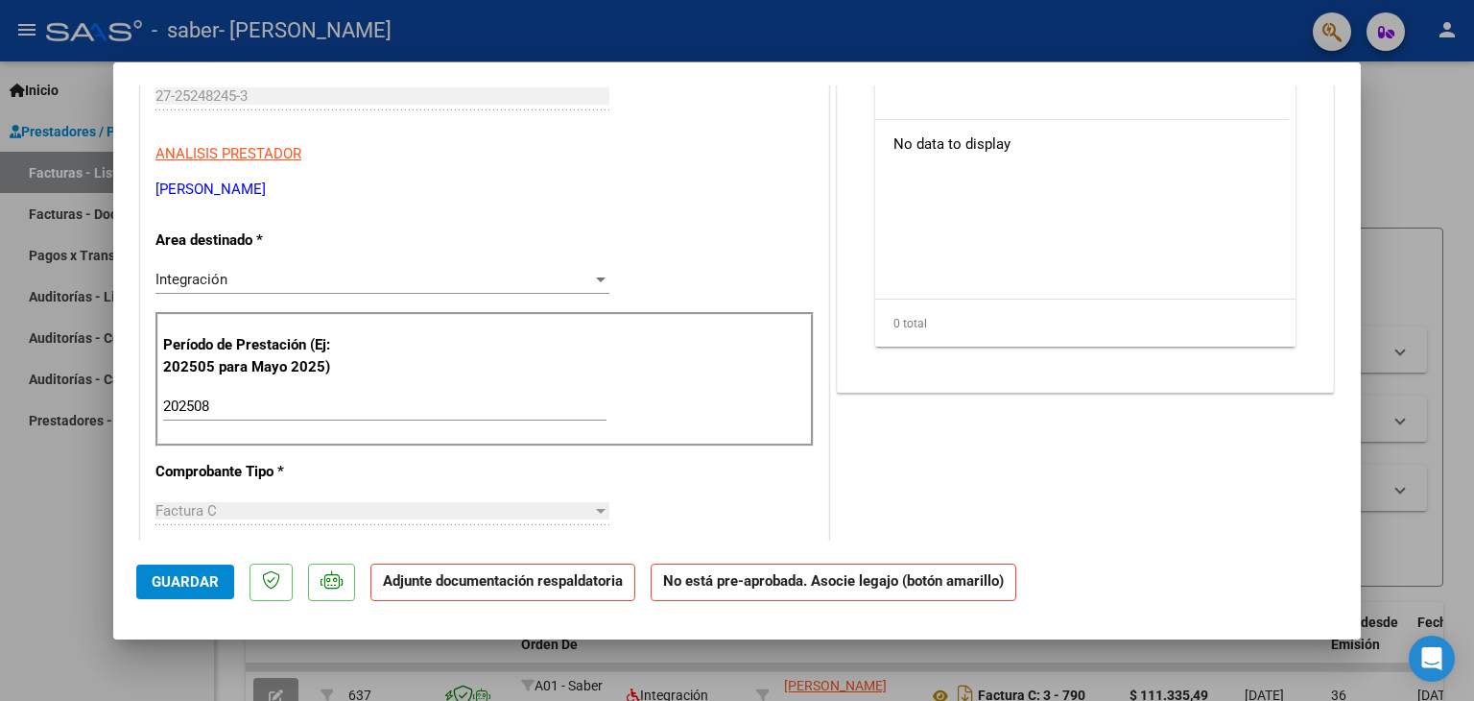
scroll to position [0, 0]
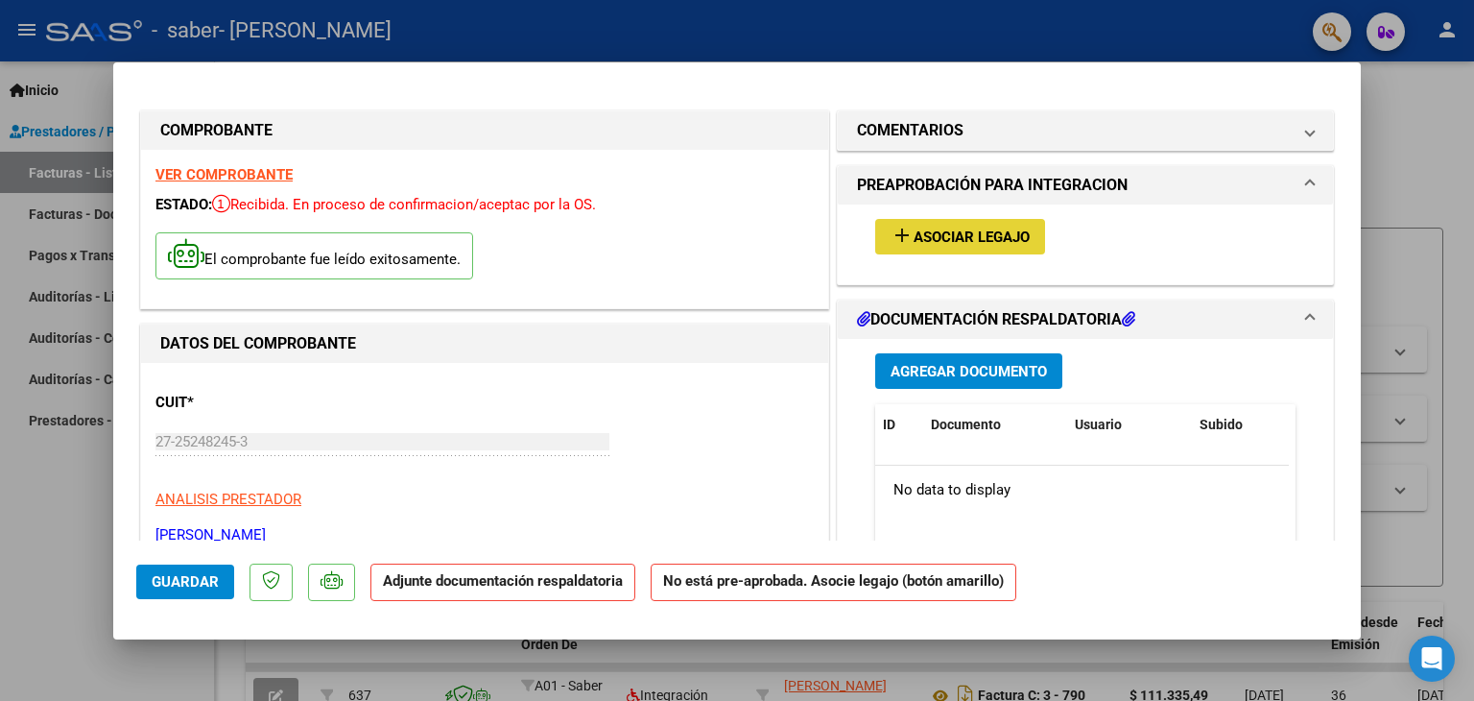
click at [934, 235] on span "Asociar Legajo" at bounding box center [972, 236] width 116 height 17
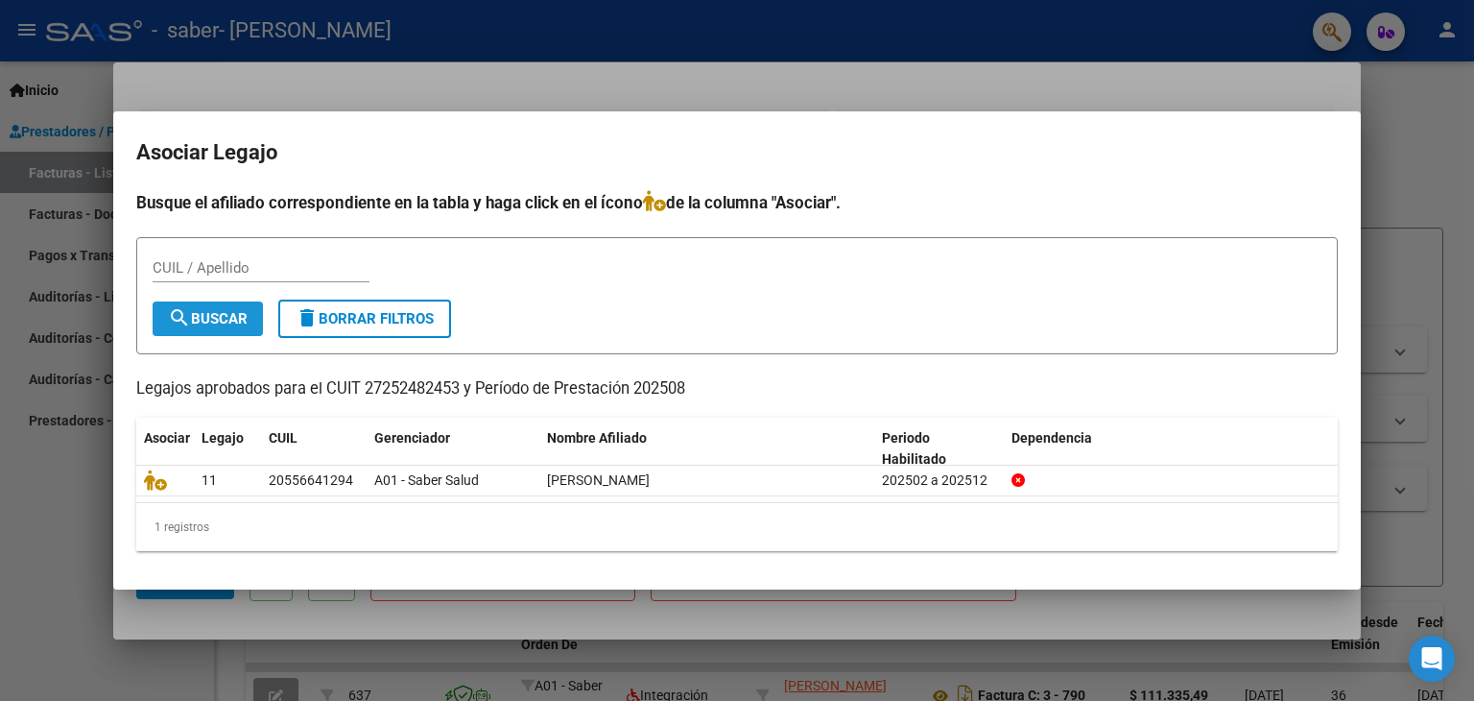
click at [229, 320] on span "search Buscar" at bounding box center [208, 318] width 80 height 17
click at [214, 270] on input "CUIL / Apellido" at bounding box center [261, 267] width 217 height 17
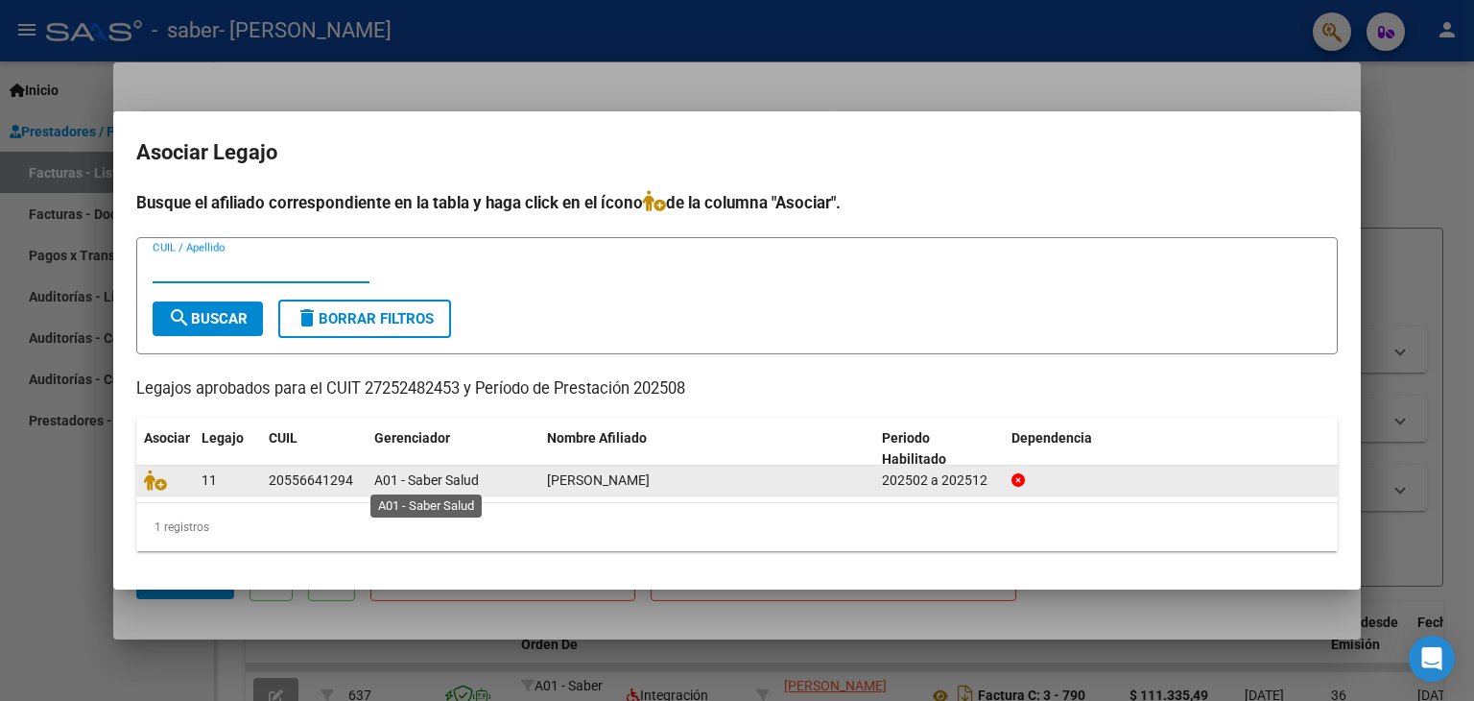
click at [389, 475] on span "A01 - Saber Salud" at bounding box center [426, 479] width 105 height 15
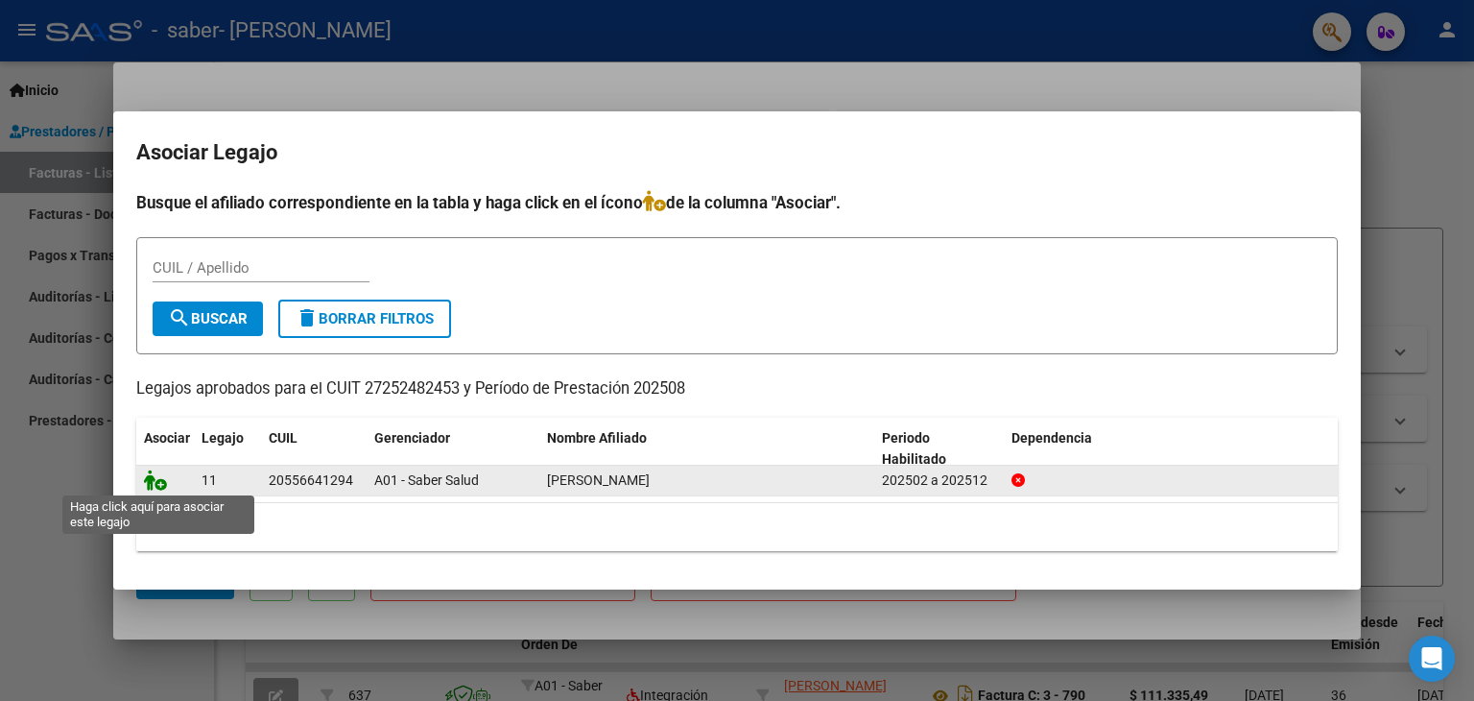
click at [146, 479] on icon at bounding box center [155, 479] width 23 height 21
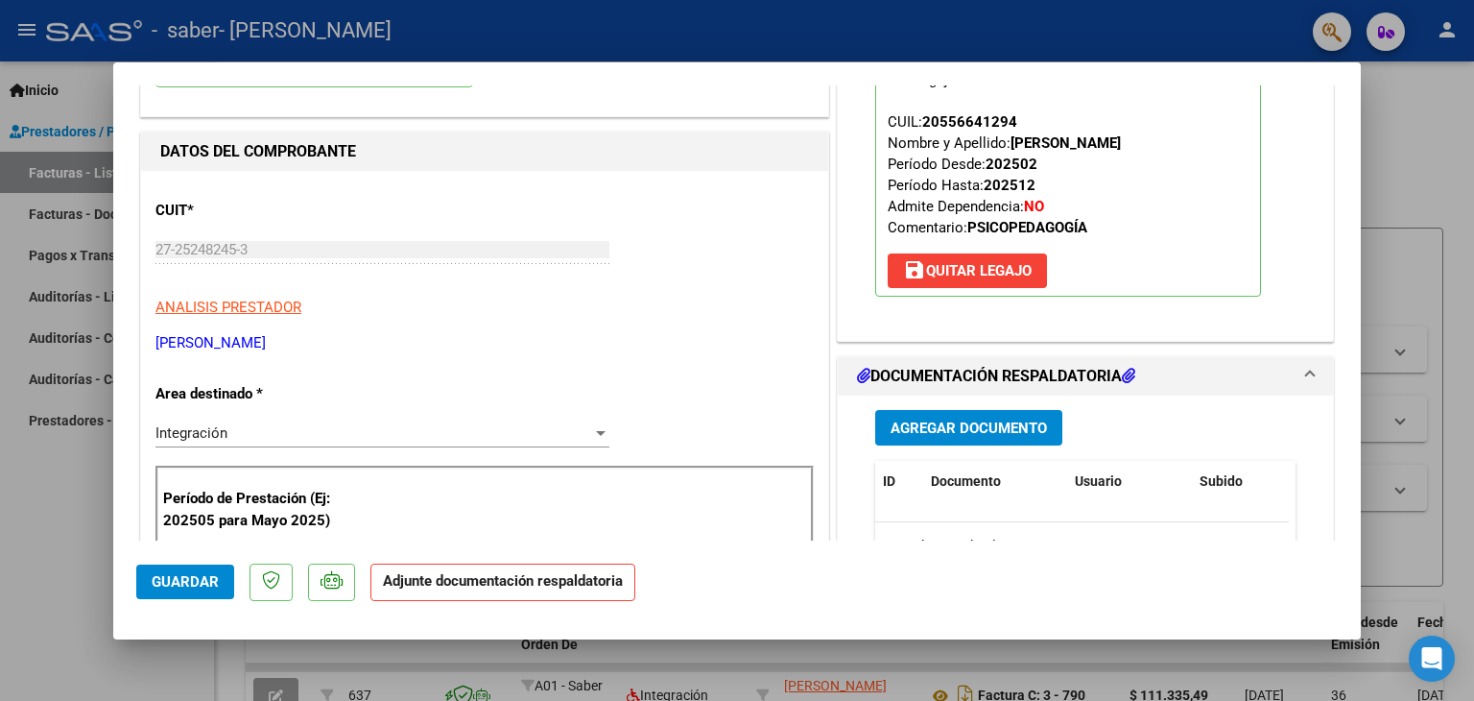
scroll to position [288, 0]
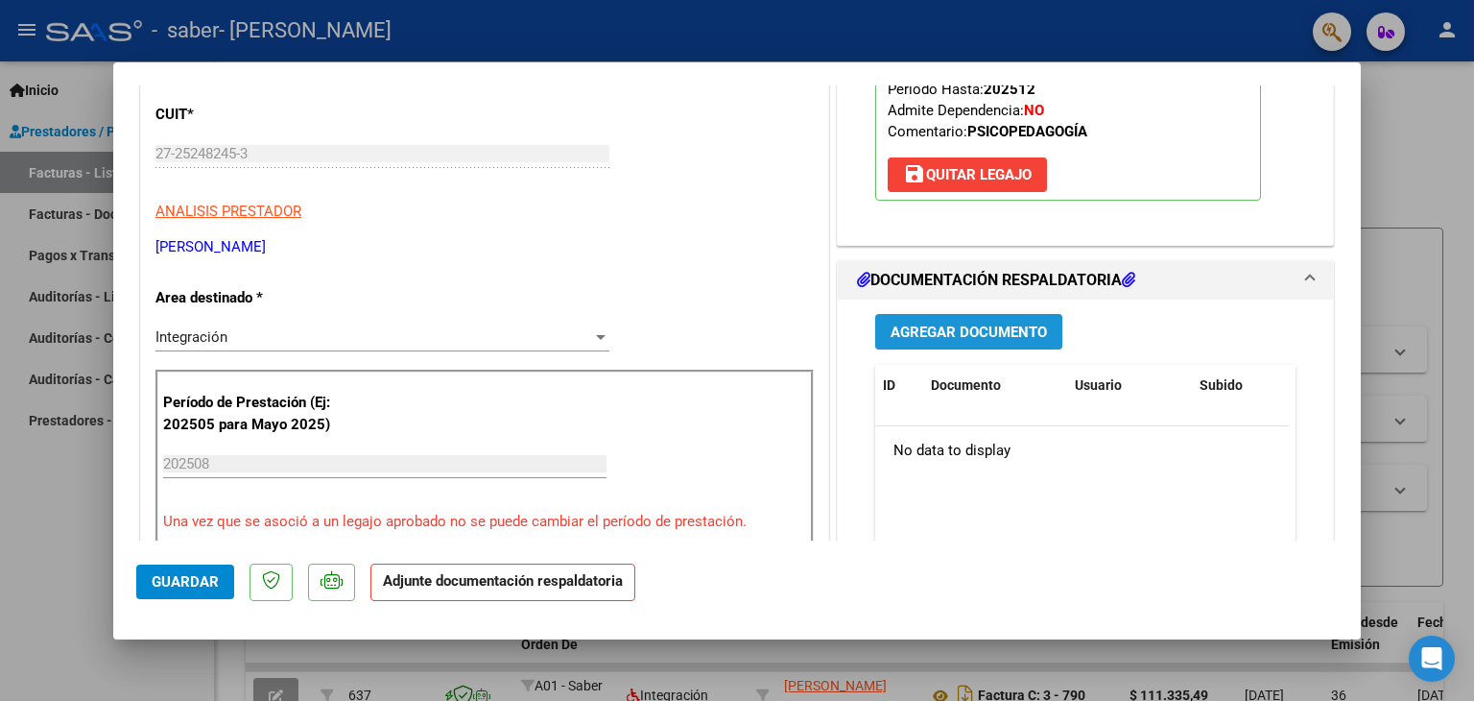
click at [934, 333] on span "Agregar Documento" at bounding box center [969, 331] width 156 height 17
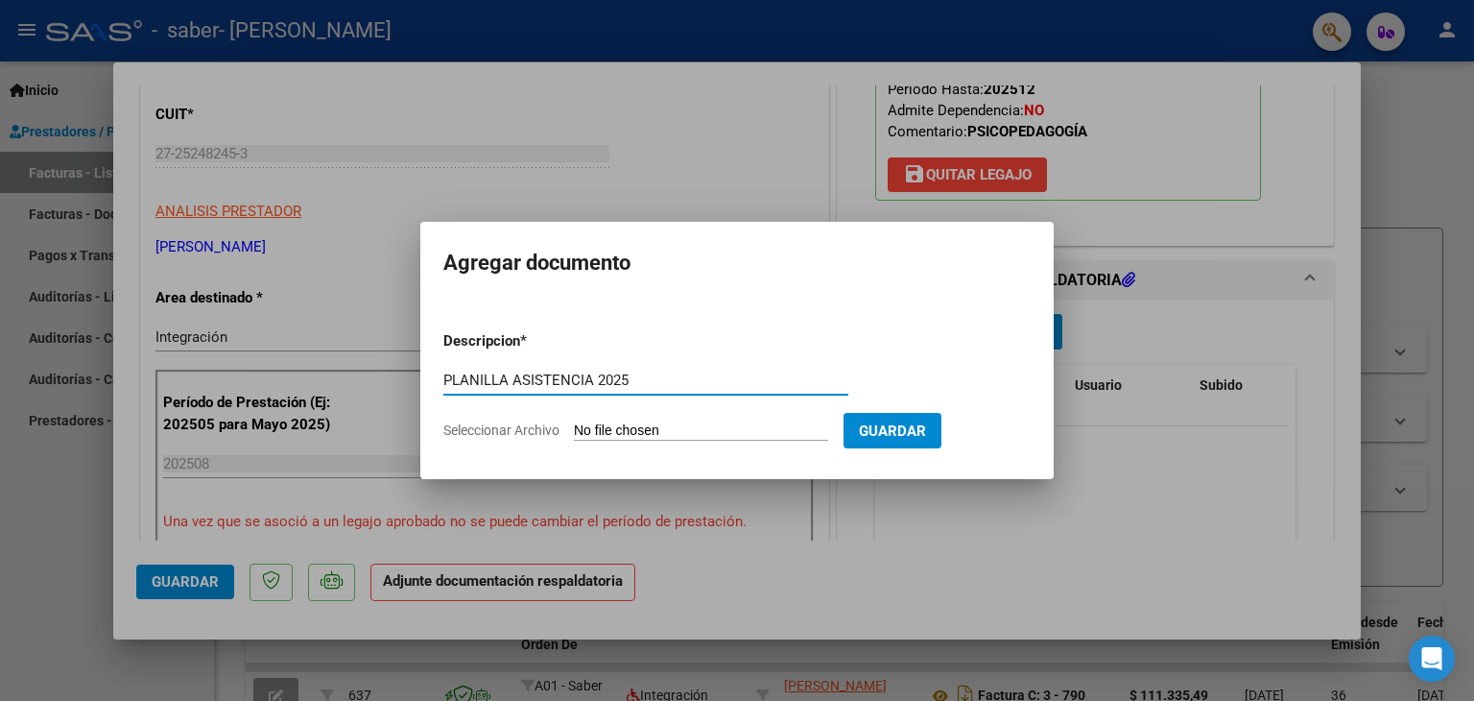
click at [599, 372] on input "PLANILLA ASISTENCIA 2025" at bounding box center [645, 379] width 405 height 17
type input "PLANILLA ASISTENCIA [DATE]"
click at [726, 427] on input "Seleccionar Archivo" at bounding box center [701, 431] width 254 height 18
type input "C:\fakepath\PLANILLA AGOSTO [PERSON_NAME].pdf"
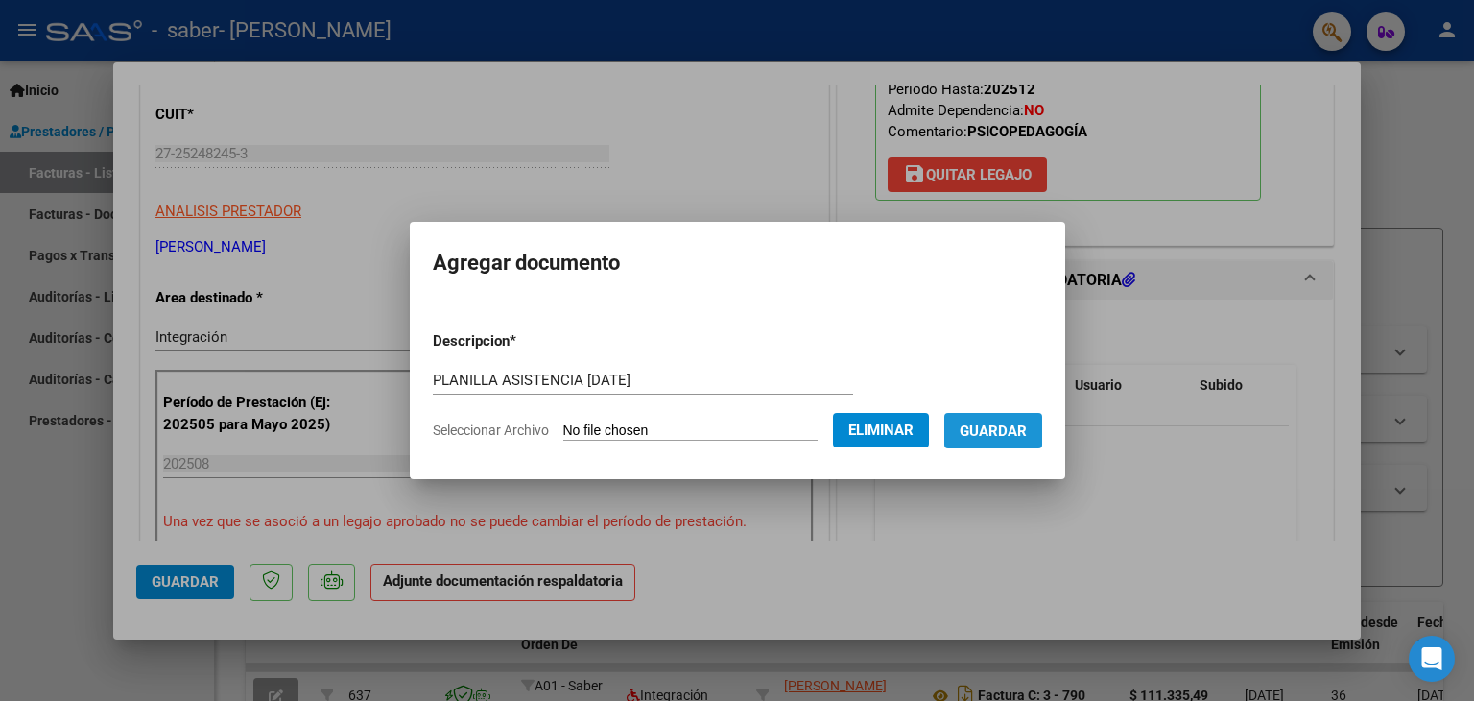
click at [999, 424] on span "Guardar" at bounding box center [993, 430] width 67 height 17
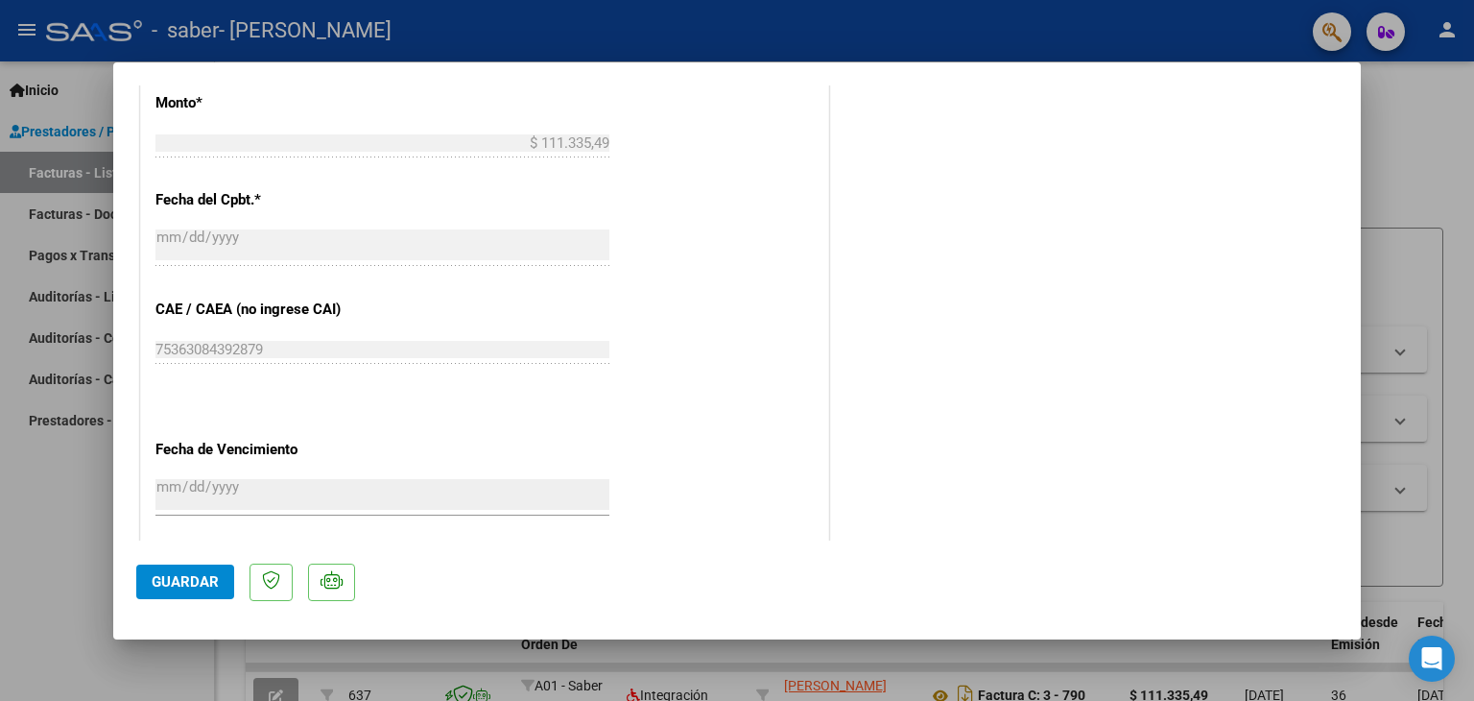
scroll to position [1260, 0]
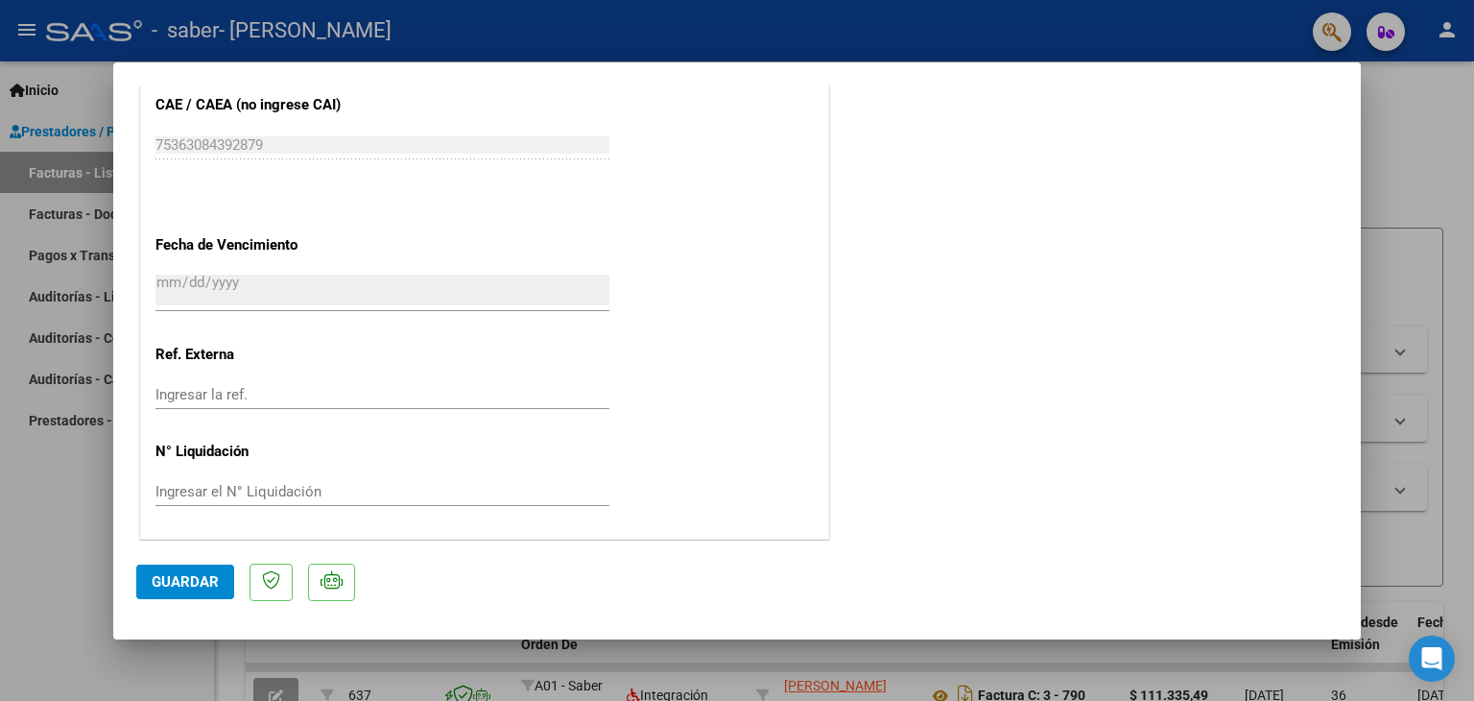
click at [193, 575] on span "Guardar" at bounding box center [185, 581] width 67 height 17
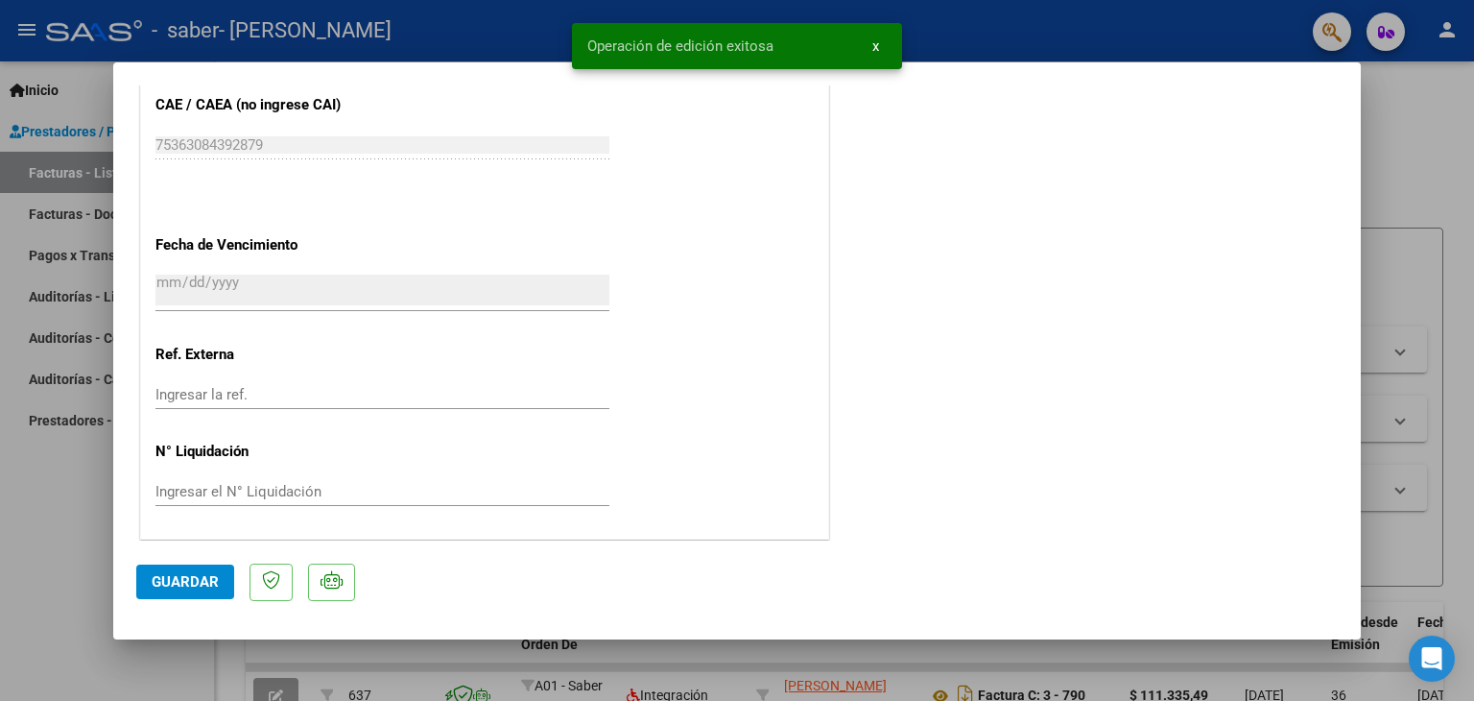
click at [191, 586] on span "Guardar" at bounding box center [185, 581] width 67 height 17
drag, startPoint x: 1426, startPoint y: 123, endPoint x: 1394, endPoint y: 135, distance: 34.0
click at [1425, 123] on div at bounding box center [737, 350] width 1474 height 701
type input "$ 0,00"
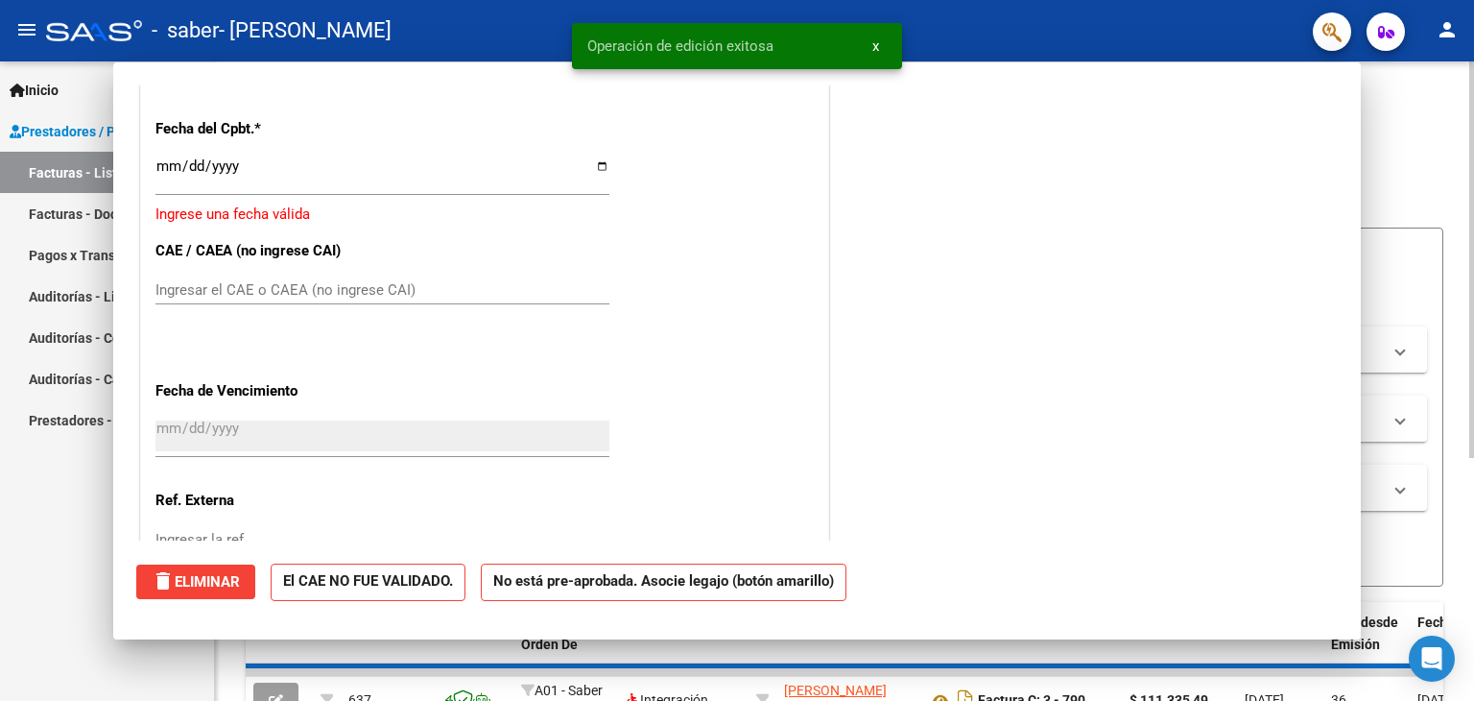
scroll to position [1405, 0]
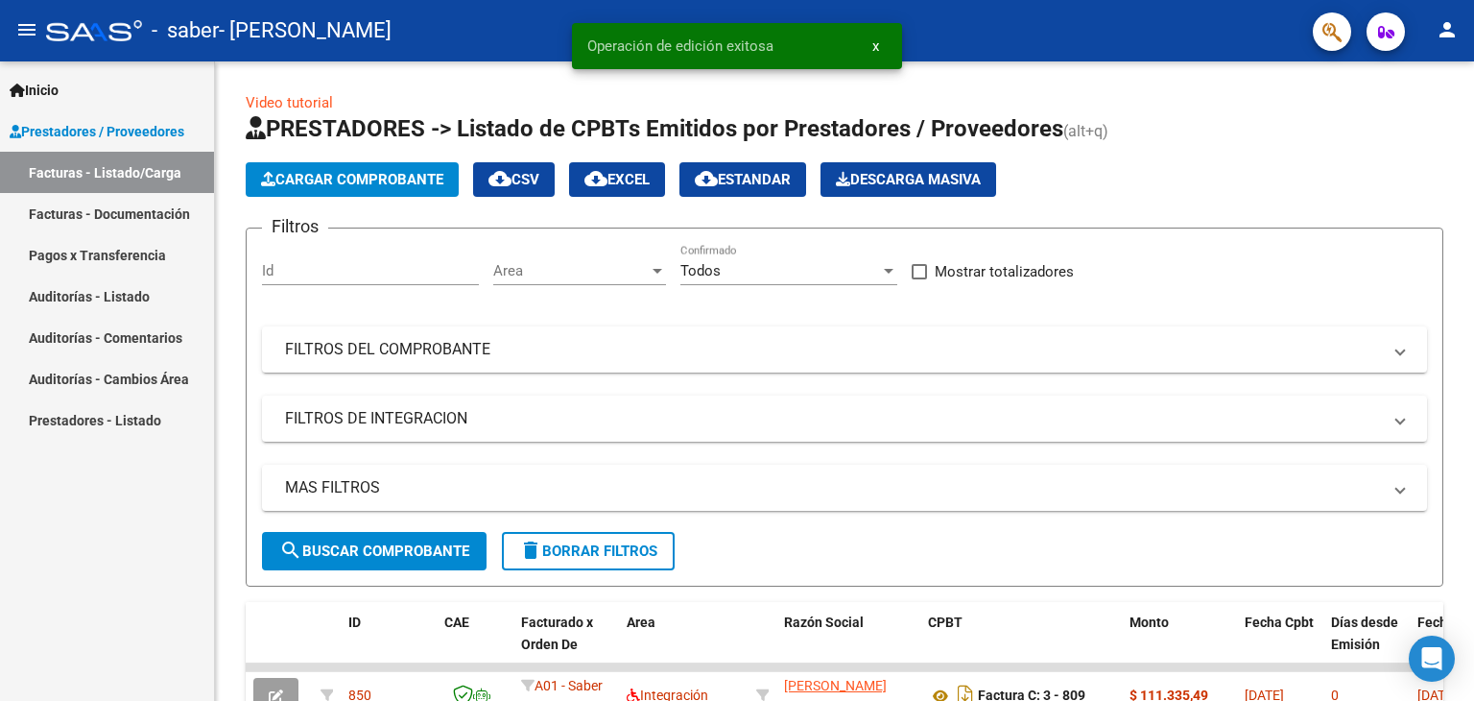
click at [120, 209] on link "Facturas - Documentación" at bounding box center [107, 213] width 214 height 41
